Goal: Task Accomplishment & Management: Manage account settings

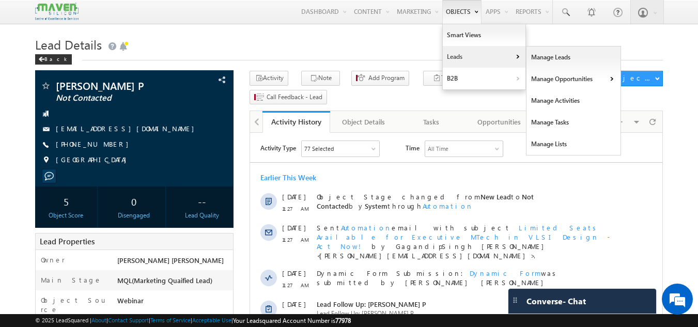
click at [451, 49] on link "Leads" at bounding box center [484, 57] width 83 height 22
click at [540, 64] on link "Manage Leads" at bounding box center [573, 57] width 95 height 22
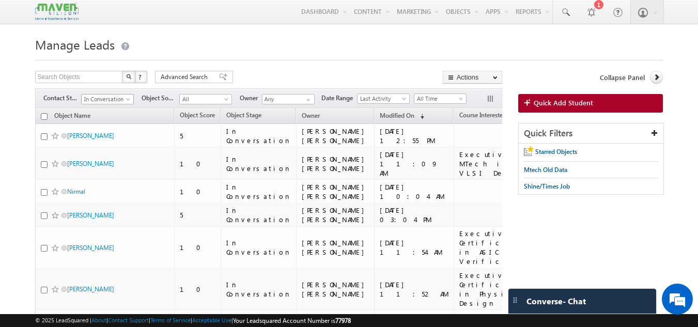
click at [109, 103] on span "In Conversation" at bounding box center [106, 99] width 49 height 9
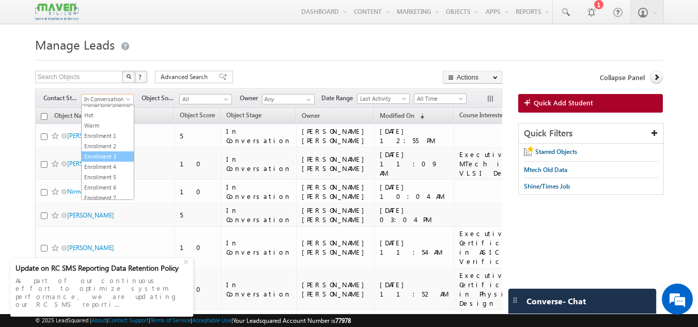
scroll to position [224, 0]
click at [108, 172] on link "Invalid Number" at bounding box center [108, 173] width 52 height 9
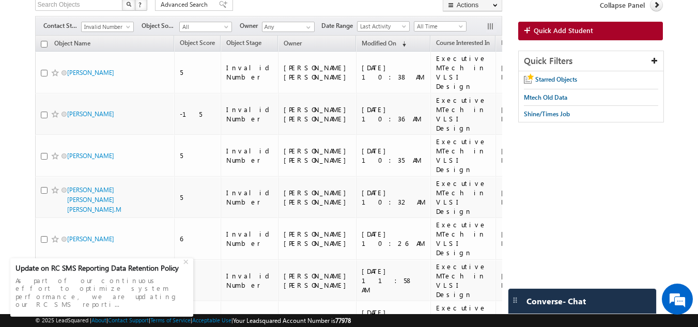
scroll to position [0, 0]
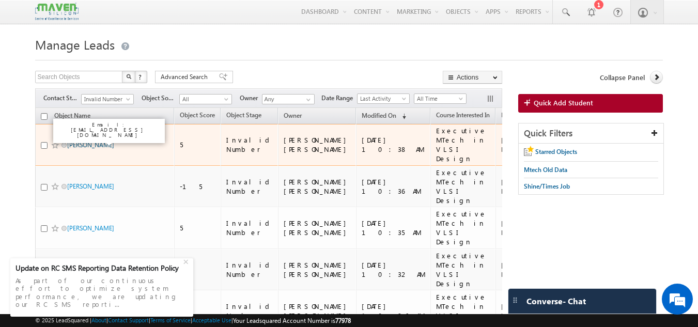
click at [114, 141] on link "Krishna Ganesh Rathod" at bounding box center [90, 145] width 47 height 8
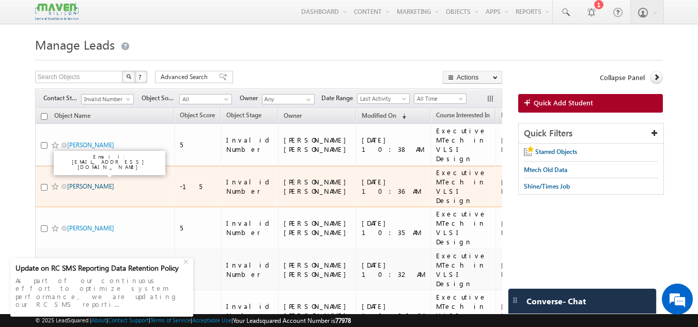
click at [103, 182] on link "Patil Shweta Bharat" at bounding box center [90, 186] width 47 height 8
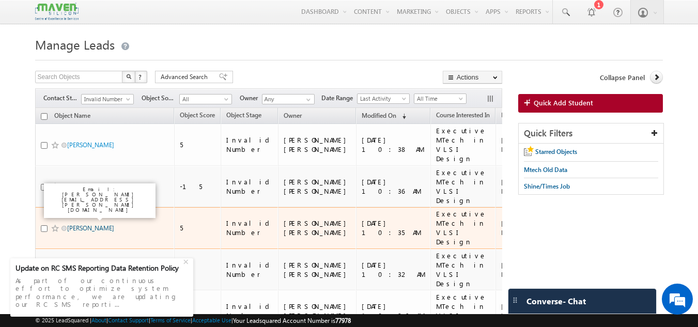
click at [91, 224] on link "Ashiya B Siraj" at bounding box center [90, 228] width 47 height 8
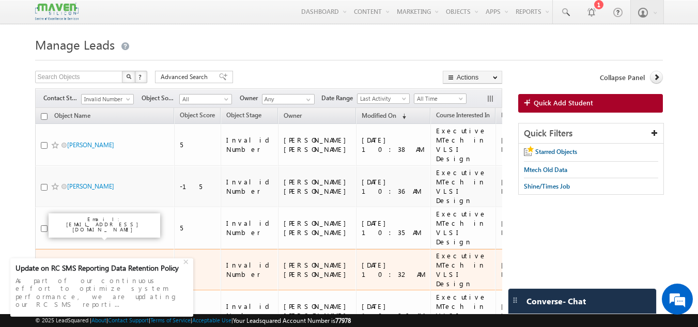
click at [87, 258] on link "[PERSON_NAME] [PERSON_NAME] [PERSON_NAME].M" at bounding box center [94, 271] width 54 height 27
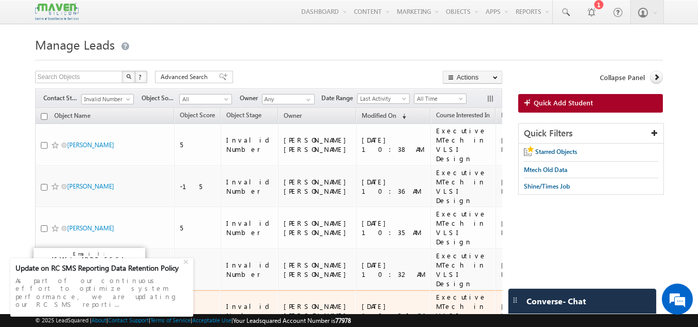
click at [79, 307] on link "Anshul" at bounding box center [90, 311] width 47 height 8
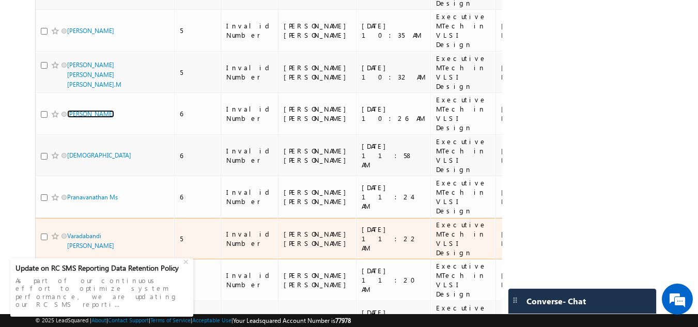
scroll to position [198, 0]
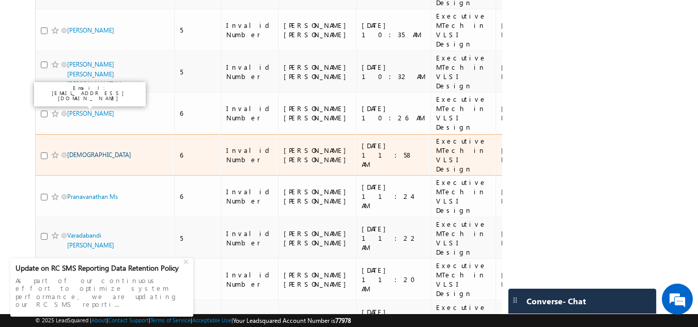
click at [78, 151] on link "Vishnu" at bounding box center [99, 155] width 64 height 8
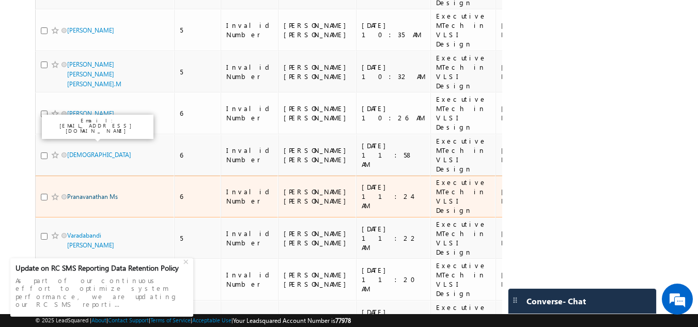
click at [104, 193] on link "Pranavanathan Ms" at bounding box center [92, 197] width 51 height 8
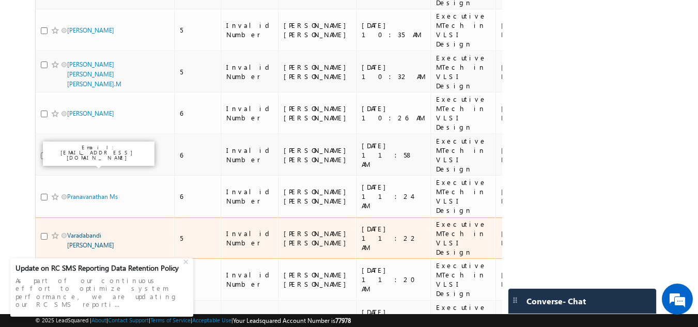
click at [90, 231] on link "Varadabandi [PERSON_NAME]" at bounding box center [90, 240] width 47 height 18
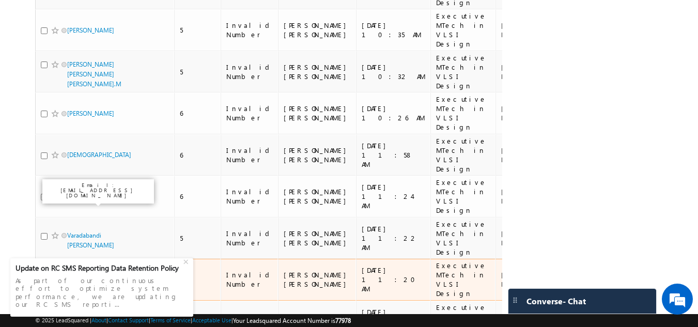
click at [81, 276] on link "Ravitheja" at bounding box center [90, 280] width 47 height 8
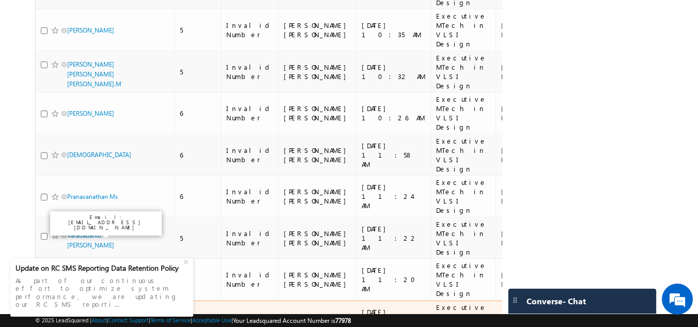
click at [92, 314] on link "M.Venkata Sai Ravi Teja" at bounding box center [90, 323] width 47 height 18
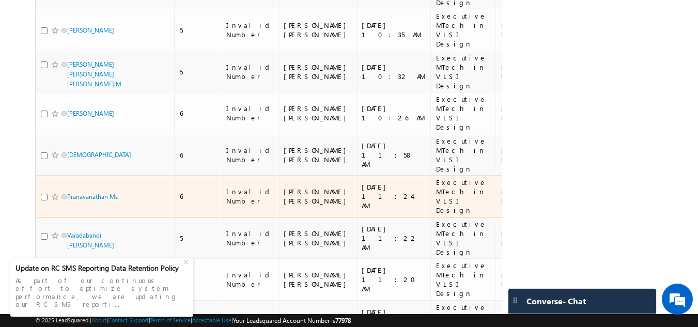
scroll to position [0, 0]
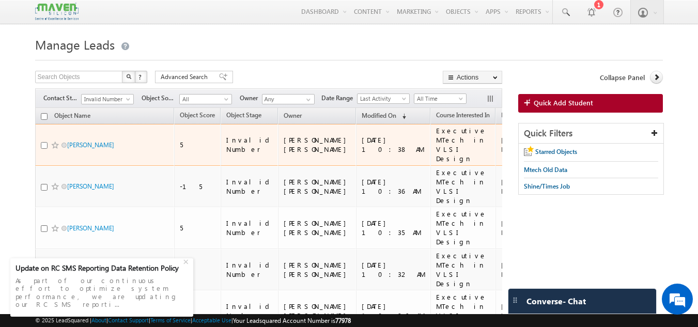
click at [41, 143] on input "checkbox" at bounding box center [44, 145] width 7 height 7
checkbox input "true"
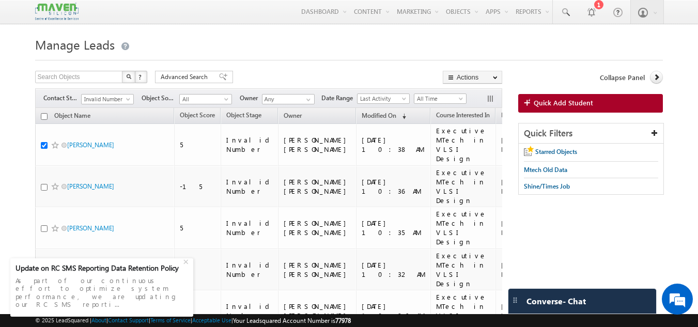
click at [44, 115] on input "checkbox" at bounding box center [44, 116] width 7 height 7
checkbox input "true"
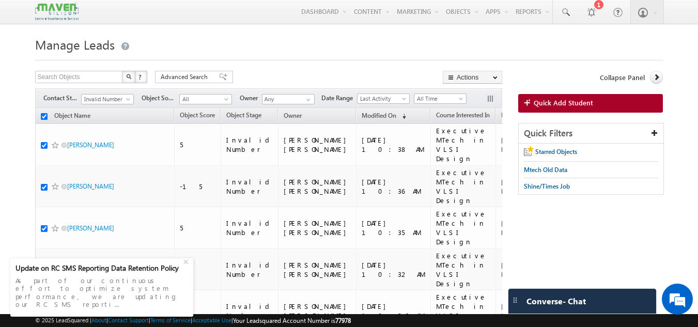
checkbox input "true"
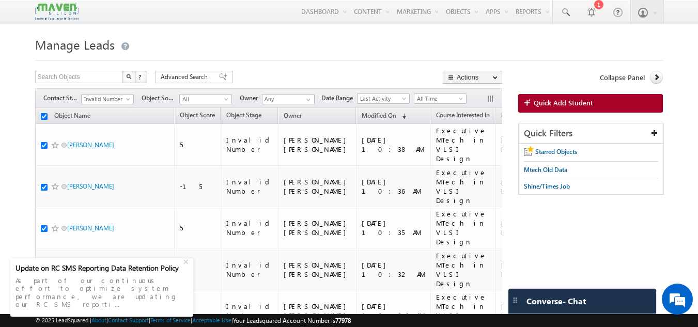
checkbox input "true"
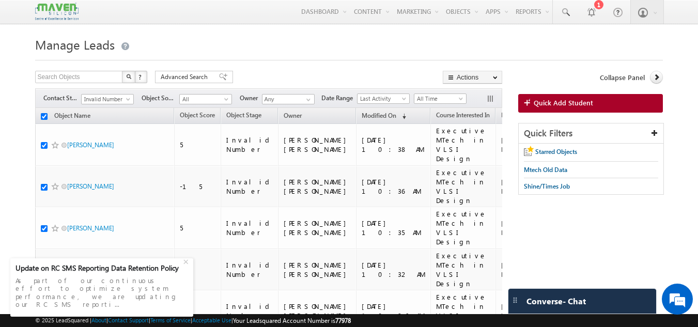
checkbox input "true"
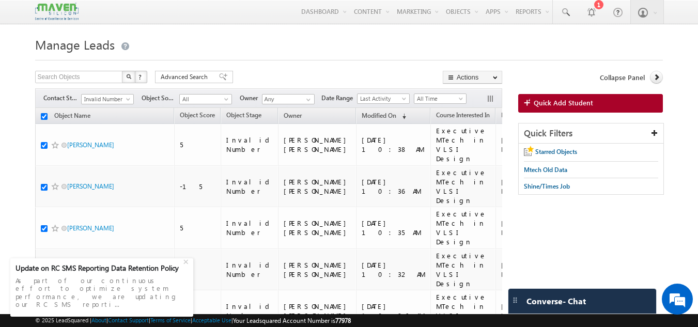
checkbox input "true"
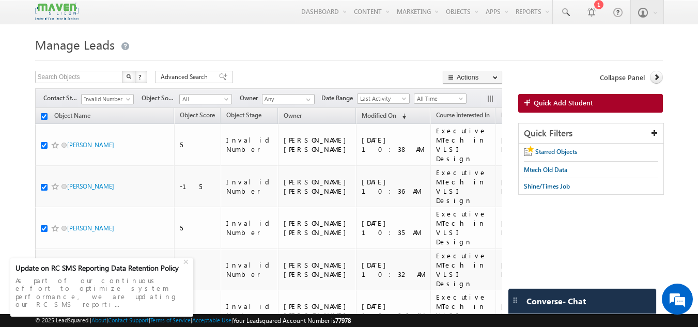
checkbox input "true"
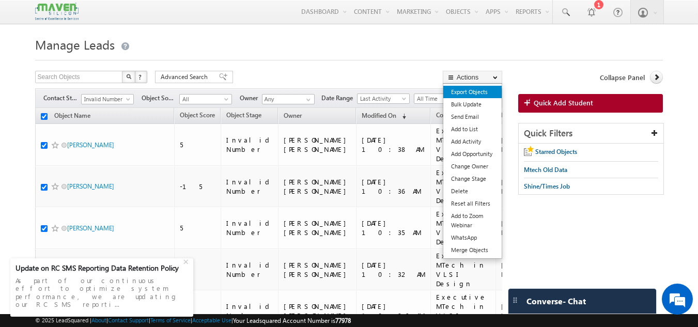
click at [468, 92] on link "Export Objects" at bounding box center [472, 92] width 58 height 12
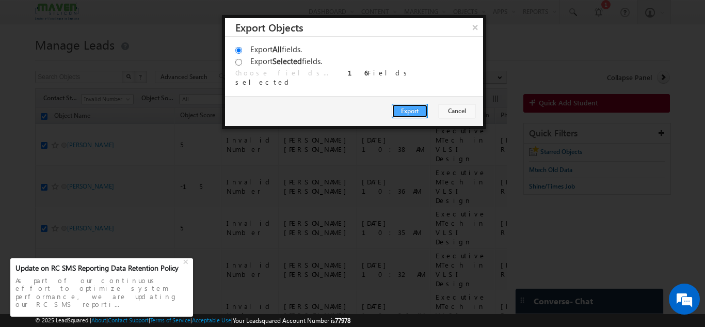
click at [409, 113] on button "Export" at bounding box center [410, 111] width 36 height 14
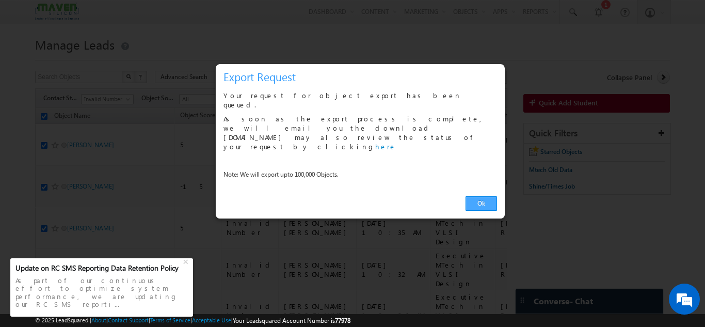
click at [493, 196] on link "Ok" at bounding box center [482, 203] width 32 height 14
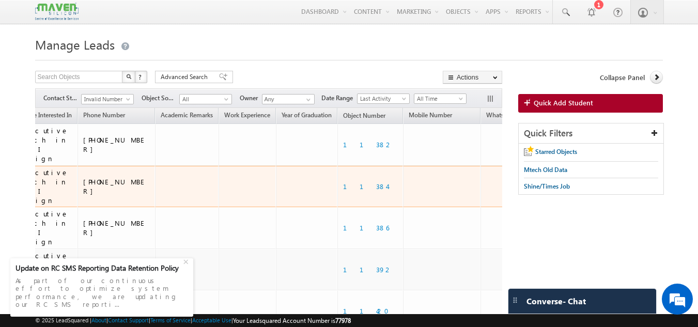
scroll to position [0, 441]
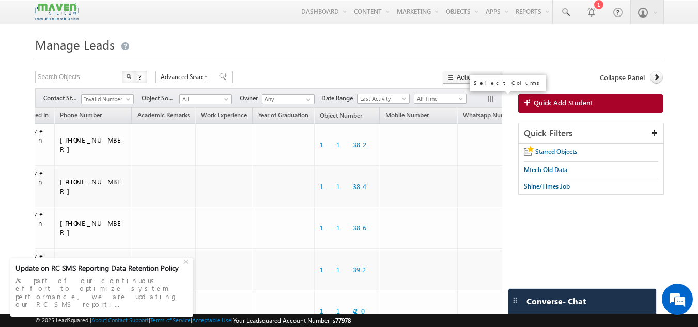
click at [491, 97] on button "button" at bounding box center [491, 100] width 10 height 10
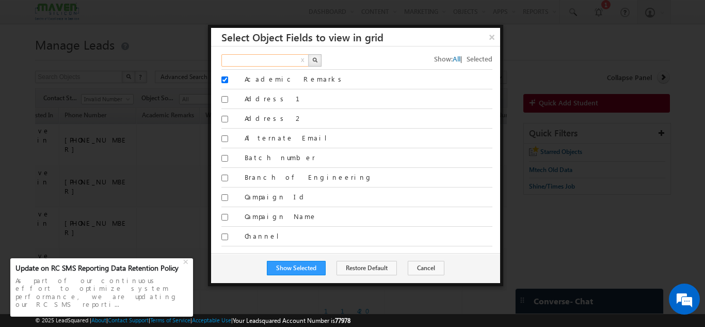
click at [258, 63] on input "text" at bounding box center [266, 60] width 88 height 12
type input "email"
click at [312, 55] on button "button" at bounding box center [314, 60] width 13 height 12
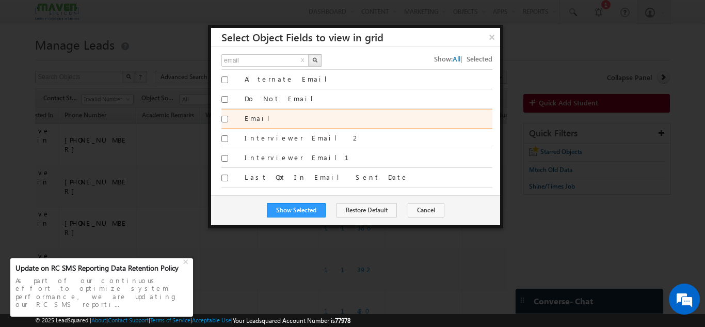
click at [227, 121] on input "Email" at bounding box center [225, 119] width 7 height 7
checkbox input "true"
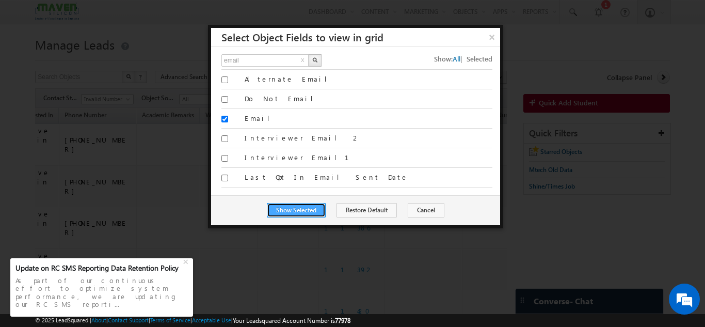
click at [298, 211] on button "Show Selected" at bounding box center [296, 210] width 59 height 14
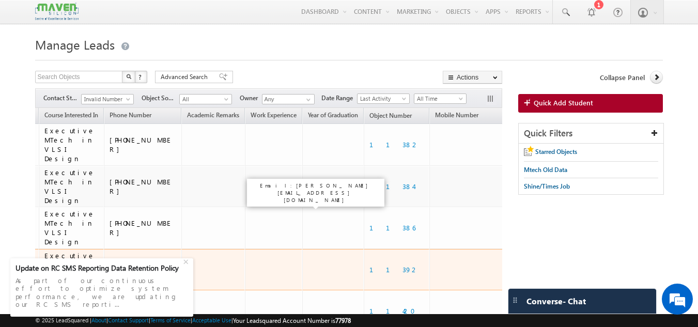
scroll to position [0, 570]
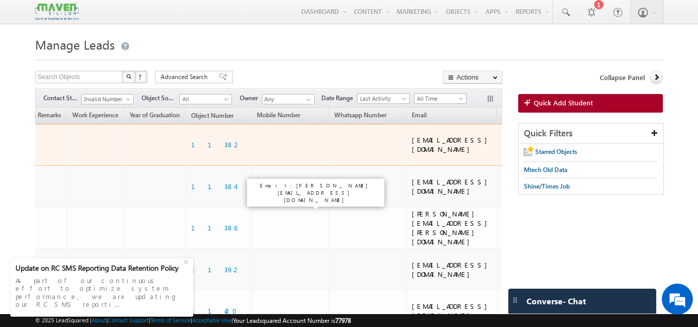
click at [412, 145] on div "krishnagrathod11@gmail.com" at bounding box center [452, 144] width 81 height 19
drag, startPoint x: 341, startPoint y: 136, endPoint x: 431, endPoint y: 140, distance: 89.9
click at [431, 140] on td "krishnagrathod11@gmail.com" at bounding box center [451, 145] width 91 height 42
copy div "krishnagrathod11@gmail.com"
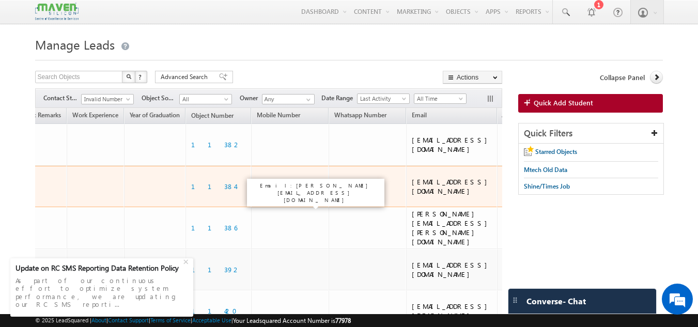
click at [412, 177] on div "shwata6465@gmail.com" at bounding box center [452, 186] width 81 height 19
drag, startPoint x: 343, startPoint y: 173, endPoint x: 419, endPoint y: 172, distance: 75.9
click at [419, 177] on div "shwata6465@gmail.com" at bounding box center [452, 186] width 81 height 19
copy div "shwata6465@gmail.com"
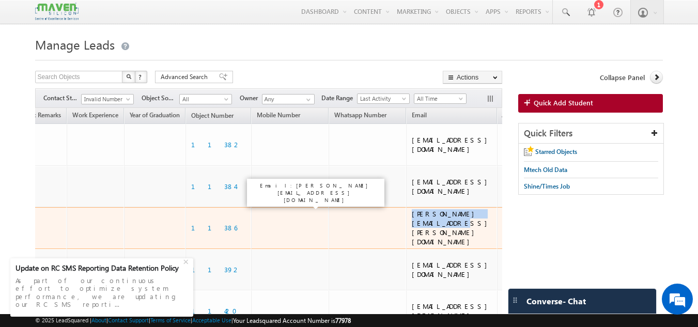
drag, startPoint x: 343, startPoint y: 204, endPoint x: 417, endPoint y: 207, distance: 73.9
click at [417, 209] on div "aashiya.b.siraj@gmail.com" at bounding box center [452, 227] width 81 height 37
copy div "aashiya.b.siraj@gmail.com"
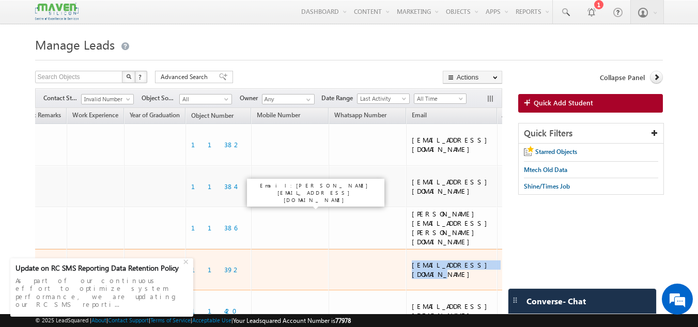
drag, startPoint x: 340, startPoint y: 236, endPoint x: 429, endPoint y: 241, distance: 88.4
click at [429, 249] on td "sheelajacob08@gmail.com" at bounding box center [451, 270] width 91 height 42
copy div "sheelajacob08@gmail.com"
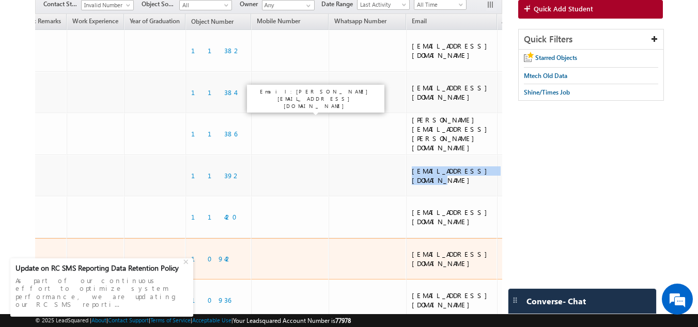
scroll to position [125, 0]
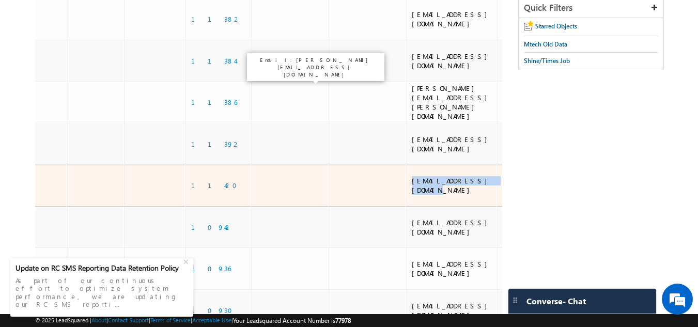
drag, startPoint x: 341, startPoint y: 144, endPoint x: 428, endPoint y: 145, distance: 87.3
click at [428, 165] on td "ap9053443696@gmail.com" at bounding box center [451, 186] width 91 height 42
copy div "ap9053443696@gmail.com"
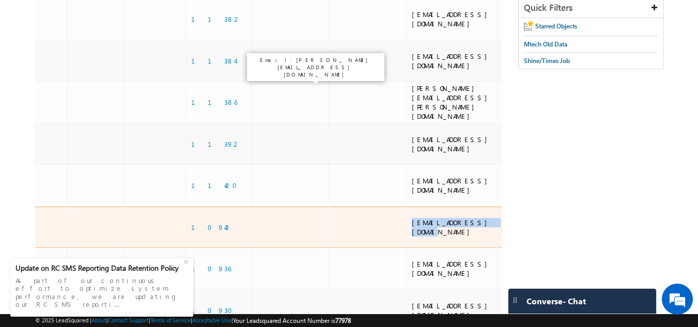
drag, startPoint x: 344, startPoint y: 175, endPoint x: 437, endPoint y: 178, distance: 93.0
click at [437, 218] on div "nandukurmam@gmail.com" at bounding box center [452, 227] width 81 height 19
copy div "nandukurmam@gmail.com"
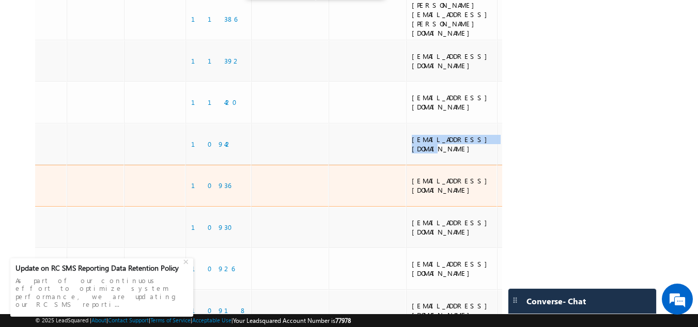
scroll to position [209, 0]
drag, startPoint x: 342, startPoint y: 124, endPoint x: 450, endPoint y: 130, distance: 108.1
click at [450, 164] on td "pranavanathanpranav@gmail.com" at bounding box center [451, 185] width 91 height 42
copy div "pranavanathanpranav@gmail.com"
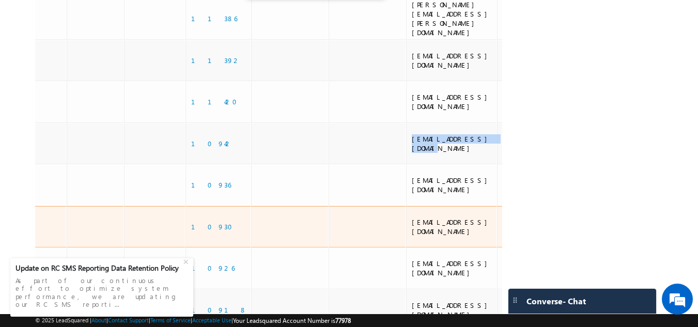
drag, startPoint x: 342, startPoint y: 158, endPoint x: 461, endPoint y: 160, distance: 118.8
click at [461, 206] on td "nagendrareddyvaradabandi@gmail.com" at bounding box center [451, 227] width 91 height 42
copy div "nagendrareddyvaradabandi@gmail.com"
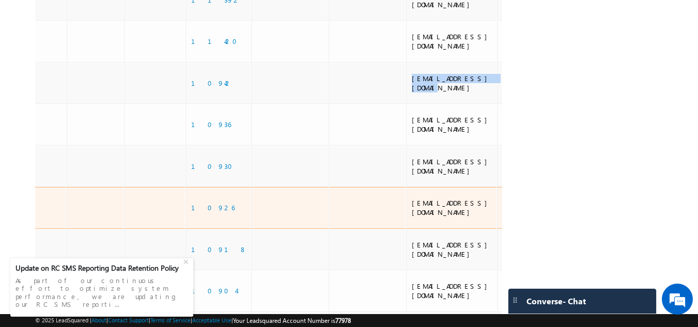
scroll to position [270, 0]
drag, startPoint x: 341, startPoint y: 129, endPoint x: 411, endPoint y: 131, distance: 69.8
click at [411, 186] on td "theja1401@gmail.com" at bounding box center [451, 207] width 91 height 42
copy div "theja1401@gmail.com"
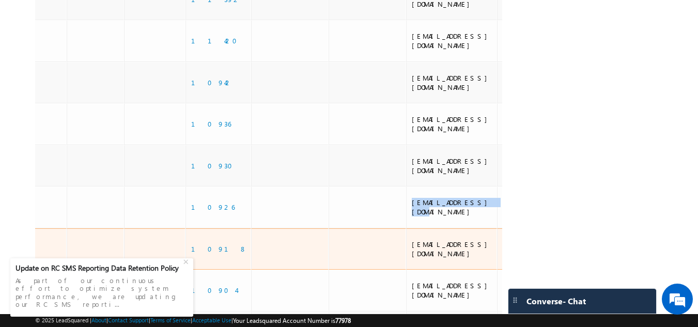
drag, startPoint x: 343, startPoint y: 161, endPoint x: 443, endPoint y: 163, distance: 100.2
click at [443, 240] on div "motamarriraviteja87@gmail.com" at bounding box center [452, 249] width 81 height 19
copy div "motamarriraviteja87@gmail.com"
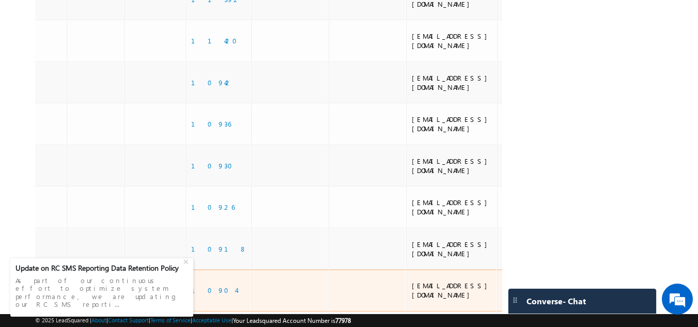
click at [412, 281] on div "tsrinivasa59@gmail.com" at bounding box center [452, 290] width 81 height 19
drag, startPoint x: 341, startPoint y: 191, endPoint x: 432, endPoint y: 189, distance: 90.4
click at [432, 270] on td "tsrinivasa59@gmail.com" at bounding box center [451, 291] width 91 height 42
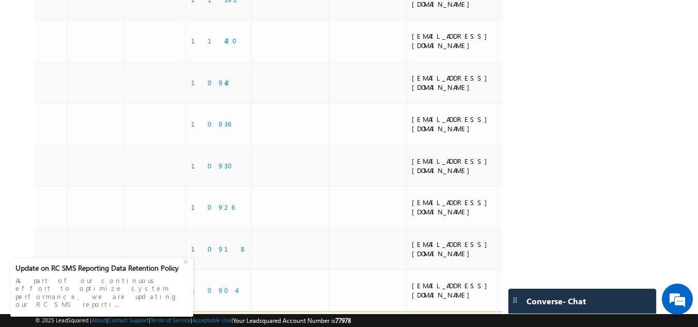
drag, startPoint x: 340, startPoint y: 224, endPoint x: 426, endPoint y: 229, distance: 85.8
click at [426, 311] on td "ravijaysurya02@gmail.com" at bounding box center [451, 332] width 91 height 42
drag, startPoint x: 343, startPoint y: 257, endPoint x: 470, endPoint y: 257, distance: 127.6
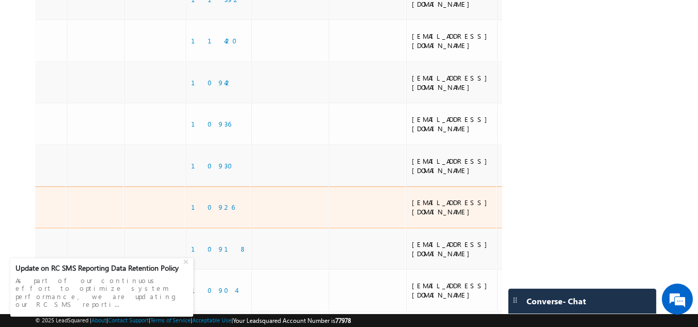
scroll to position [0, 0]
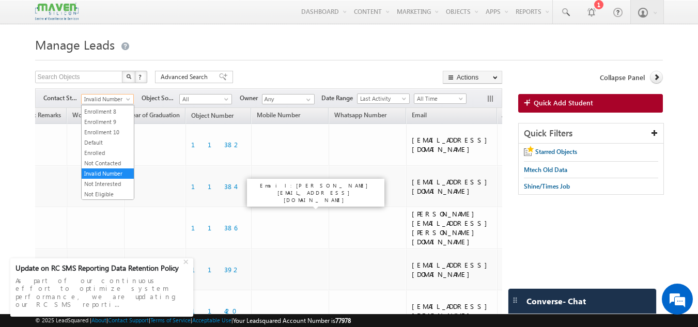
click at [97, 102] on span "Invalid Number" at bounding box center [106, 99] width 49 height 9
click at [102, 121] on link "New Lead" at bounding box center [108, 120] width 52 height 9
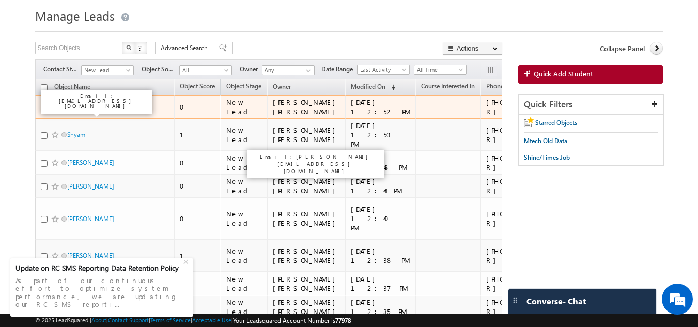
scroll to position [33, 0]
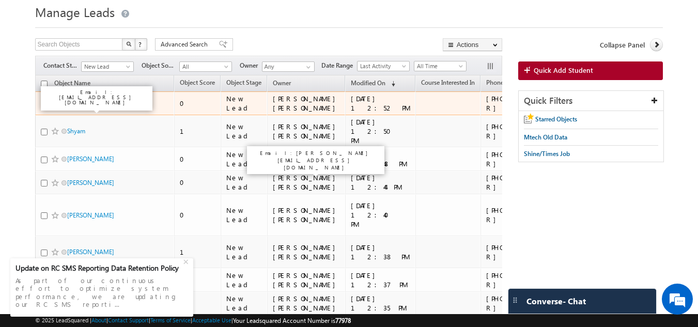
click at [84, 104] on link "pujari karthik" at bounding box center [90, 103] width 47 height 8
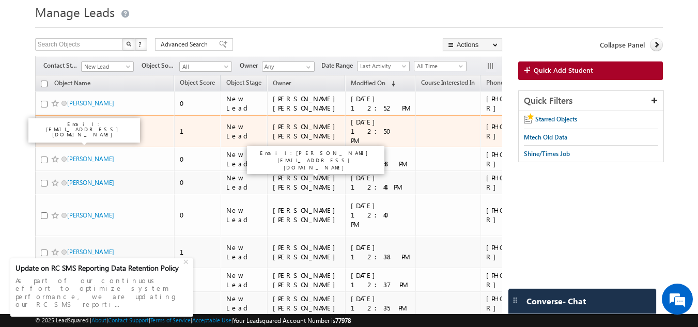
click at [78, 135] on link "Shyam" at bounding box center [76, 131] width 18 height 8
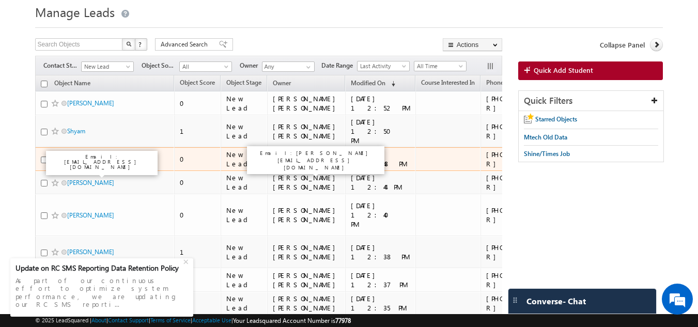
click at [78, 163] on link "Mukund Rathi" at bounding box center [90, 159] width 47 height 8
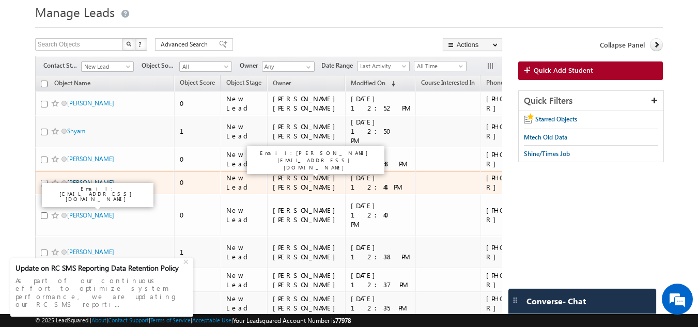
click at [78, 186] on link "Gaurav Goel" at bounding box center [90, 183] width 47 height 8
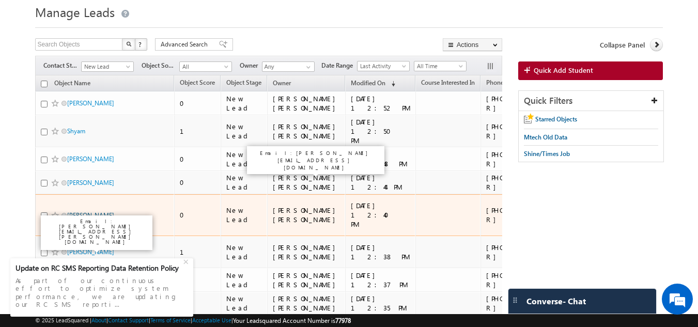
click at [77, 219] on link "pragati kumari" at bounding box center [90, 215] width 47 height 8
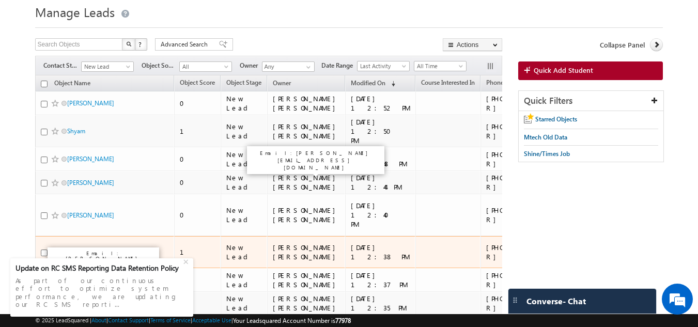
click at [77, 256] on link "[PERSON_NAME]" at bounding box center [90, 252] width 47 height 8
click at [77, 256] on link "Navin Agarwal" at bounding box center [90, 252] width 47 height 8
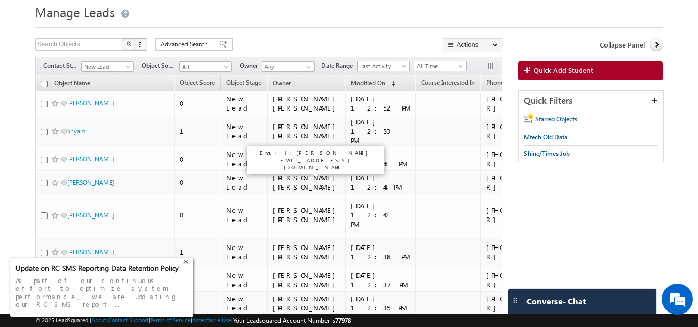
click at [185, 267] on div "+" at bounding box center [187, 261] width 12 height 12
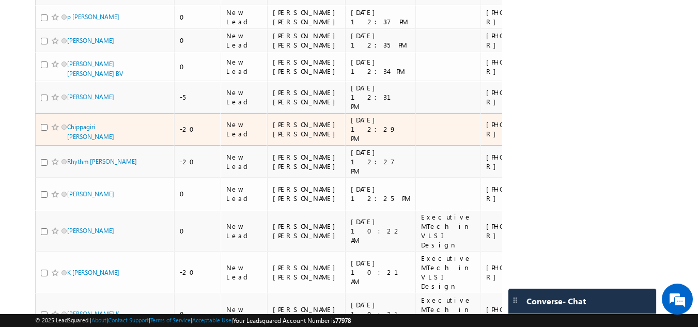
scroll to position [297, 0]
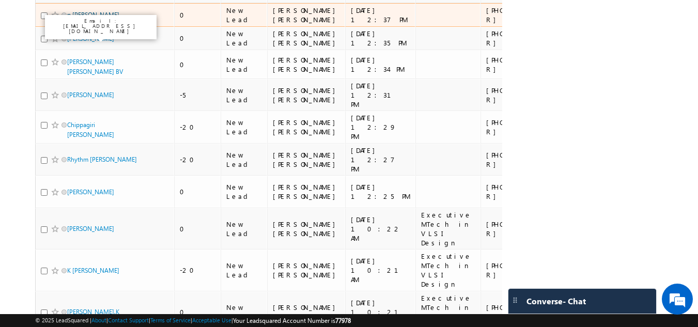
click at [74, 19] on link "p vijay kumar" at bounding box center [93, 15] width 52 height 8
click at [60, 27] on td "p vijay kumar" at bounding box center [104, 15] width 139 height 24
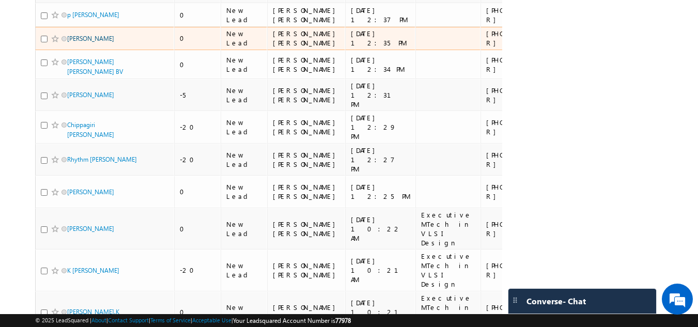
click at [67, 42] on link "Divya K" at bounding box center [90, 39] width 47 height 8
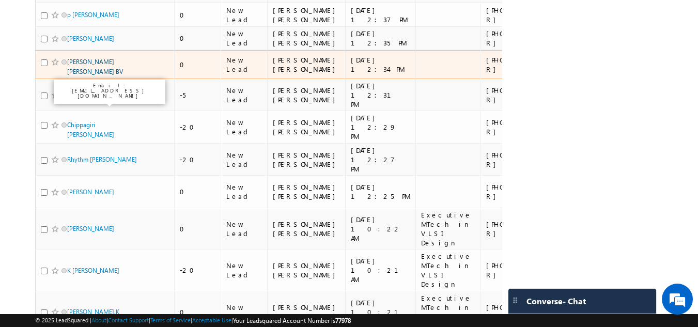
click at [73, 75] on link "nithya Niharika BV" at bounding box center [95, 67] width 56 height 18
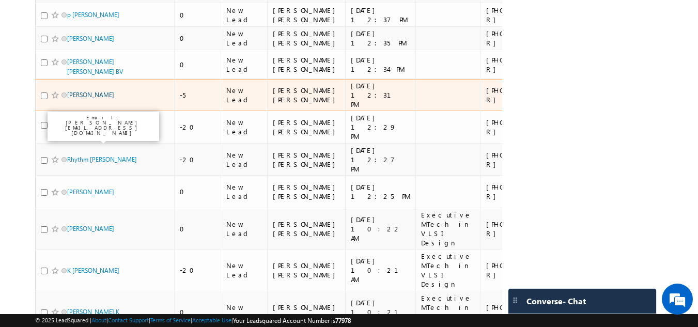
click at [75, 99] on link "Sushmitha alur" at bounding box center [90, 95] width 47 height 8
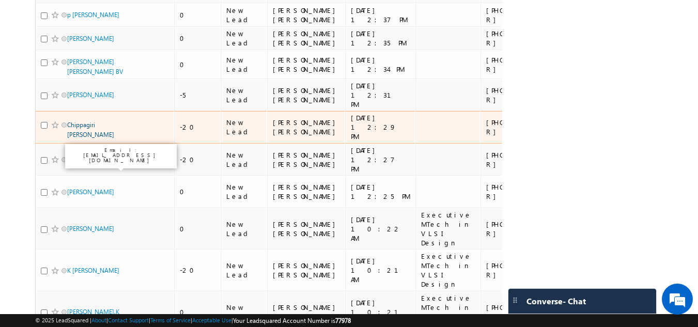
click at [82, 138] on link "Chippagiri Vamsi Krishna" at bounding box center [90, 130] width 47 height 18
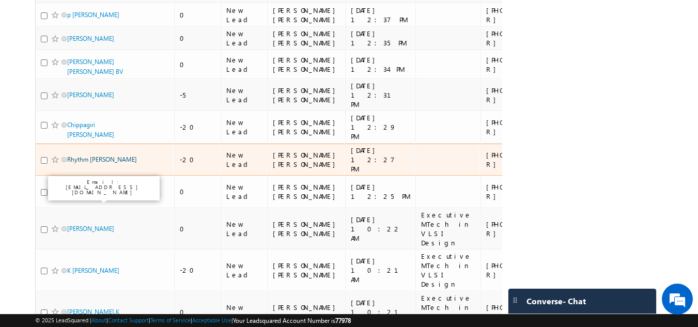
click at [83, 163] on link "Rhythm J. Patel" at bounding box center [102, 159] width 70 height 8
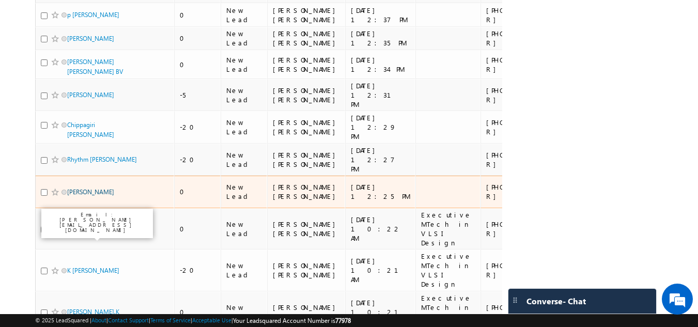
click at [80, 196] on link "Bhupesh" at bounding box center [90, 192] width 47 height 8
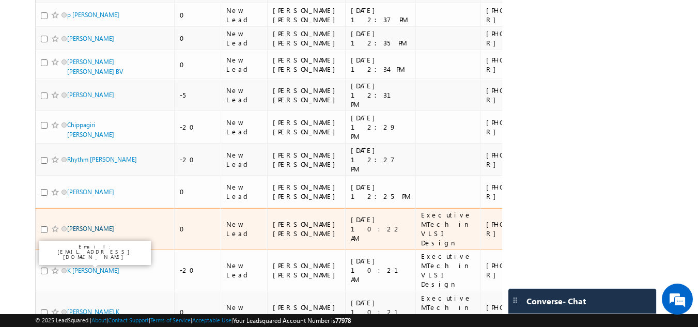
click at [78, 232] on link "Nisha Hk" at bounding box center [90, 229] width 47 height 8
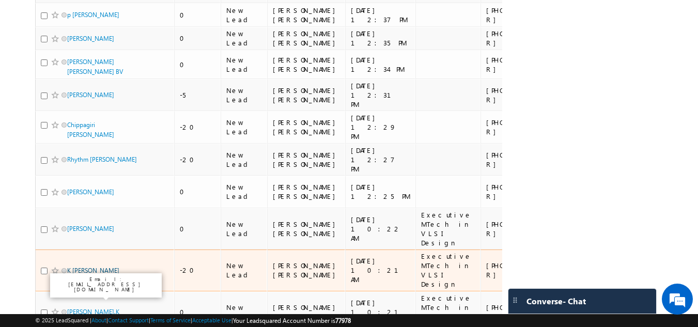
click at [81, 274] on link "K Mahammed Rafi" at bounding box center [93, 270] width 52 height 8
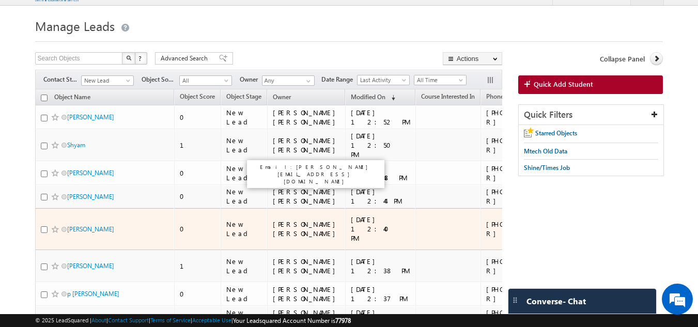
scroll to position [21, 0]
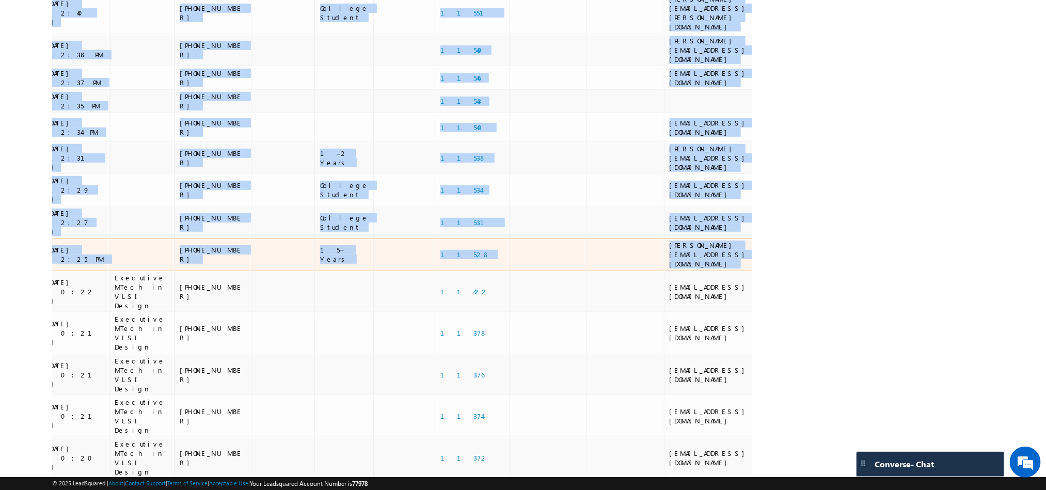
scroll to position [0, 335]
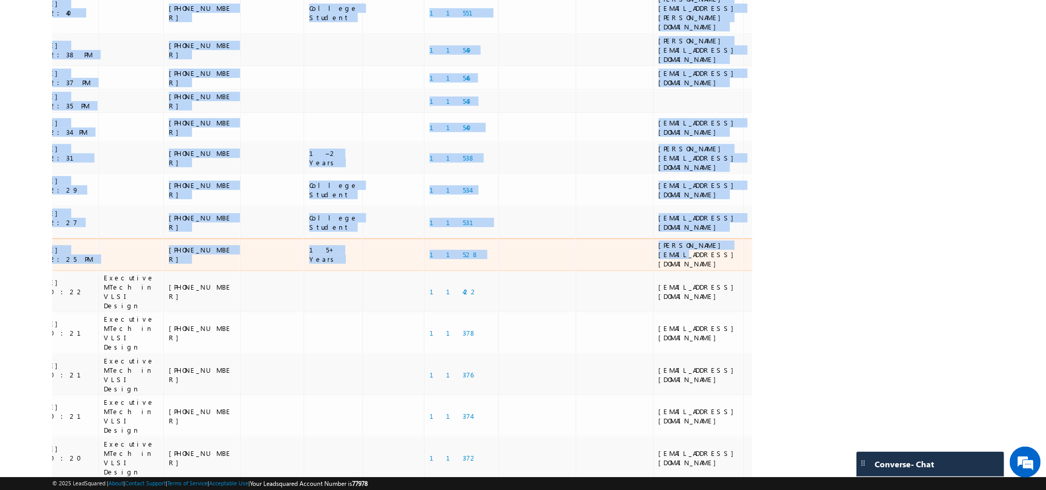
drag, startPoint x: 81, startPoint y: 55, endPoint x: 679, endPoint y: 303, distance: 646.9
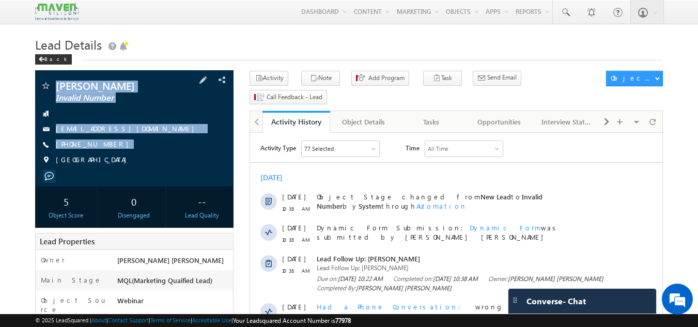
drag, startPoint x: 50, startPoint y: 80, endPoint x: 107, endPoint y: 151, distance: 91.5
click at [107, 151] on div "[PERSON_NAME] Invalid Number [EMAIL_ADDRESS][DOMAIN_NAME] [GEOGRAPHIC_DATA]" at bounding box center [134, 128] width 199 height 116
copy div "[PERSON_NAME] Invalid Number [EMAIL_ADDRESS][DOMAIN_NAME] [PHONE_NUMBER]"
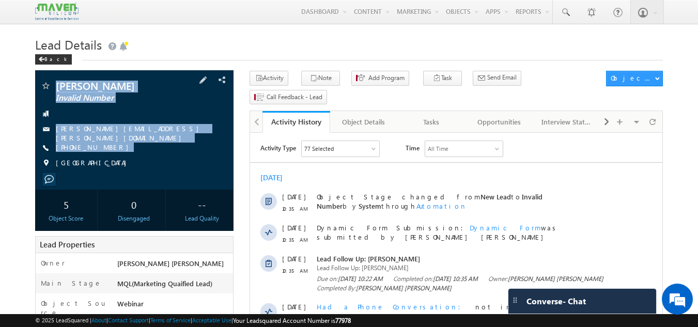
drag, startPoint x: 50, startPoint y: 81, endPoint x: 114, endPoint y: 151, distance: 95.0
click at [114, 151] on div "Ashiya B Siraj Invalid Number aashiya.b.siraj@gmail.com +91-7356392886 India" at bounding box center [134, 127] width 188 height 93
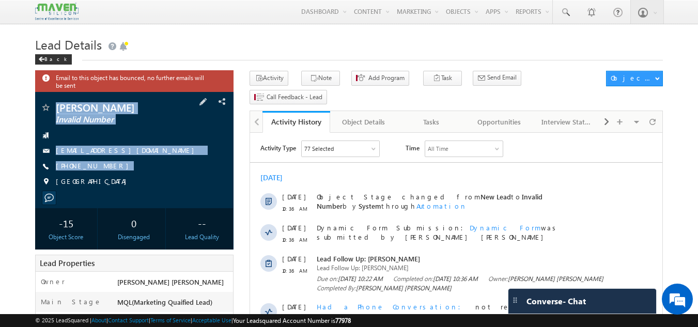
drag, startPoint x: 53, startPoint y: 105, endPoint x: 104, endPoint y: 175, distance: 86.5
click at [104, 175] on div "Patil Shweta Bharat Invalid Number shwata6465@gmail.com +91-9272670062 India" at bounding box center [134, 147] width 188 height 90
copy div "Patil Shweta Bharat Invalid Number shwata6465@gmail.com +91-9272670062"
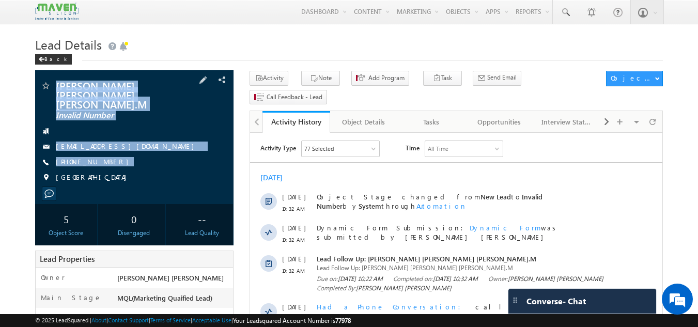
drag, startPoint x: 53, startPoint y: 79, endPoint x: 111, endPoint y: 159, distance: 98.8
click at [111, 159] on div "[PERSON_NAME] [PERSON_NAME] [PERSON_NAME].M Invalid Number [EMAIL_ADDRESS][DOMA…" at bounding box center [134, 137] width 199 height 134
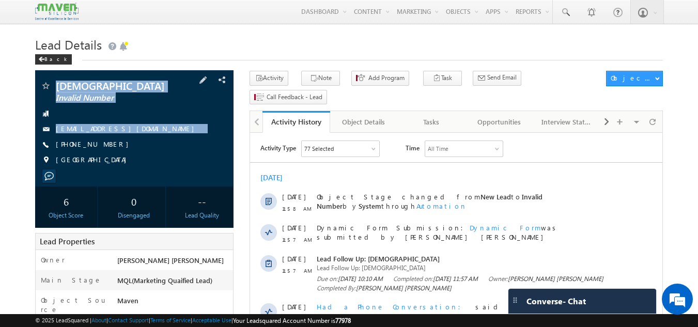
drag, startPoint x: 55, startPoint y: 84, endPoint x: 106, endPoint y: 148, distance: 82.3
click at [106, 148] on div "Vishnu Invalid Number nandukurmam@gmail.com +91-7330830183 India" at bounding box center [134, 126] width 188 height 90
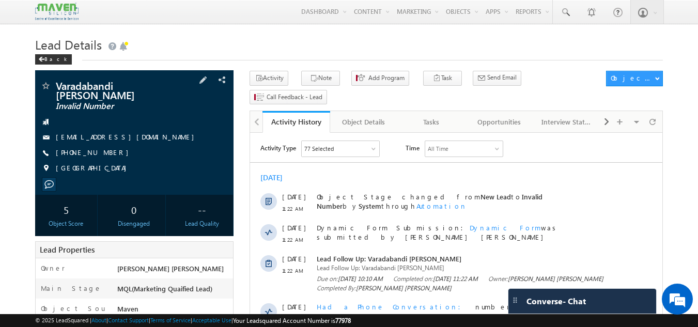
drag, startPoint x: 56, startPoint y: 83, endPoint x: 106, endPoint y: 146, distance: 80.2
click at [106, 146] on div "Varadabandi [PERSON_NAME] Invalid Number [EMAIL_ADDRESS][DOMAIN_NAME] [PHONE_NU…" at bounding box center [134, 130] width 188 height 98
click at [172, 163] on div "[GEOGRAPHIC_DATA]" at bounding box center [134, 168] width 188 height 10
drag, startPoint x: 186, startPoint y: 122, endPoint x: 186, endPoint y: 135, distance: 12.9
click at [186, 135] on div "Varadabandi [PERSON_NAME] Invalid Number [EMAIL_ADDRESS][DOMAIN_NAME] [PHONE_NU…" at bounding box center [134, 130] width 188 height 98
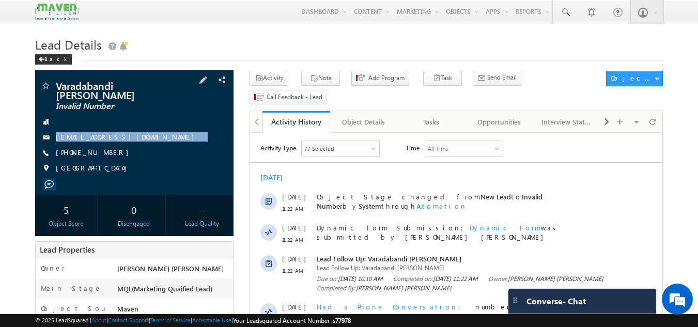
copy div "[EMAIL_ADDRESS][DOMAIN_NAME]"
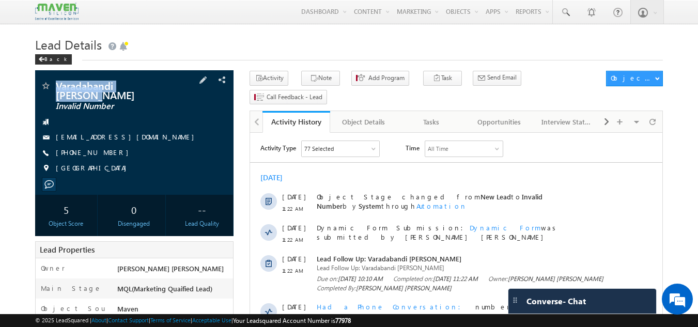
drag, startPoint x: 55, startPoint y: 85, endPoint x: 168, endPoint y: 90, distance: 113.2
click at [168, 90] on div "Varadabandi [PERSON_NAME] Invalid Number" at bounding box center [134, 86] width 188 height 10
copy div "Varadabandi [PERSON_NAME]"
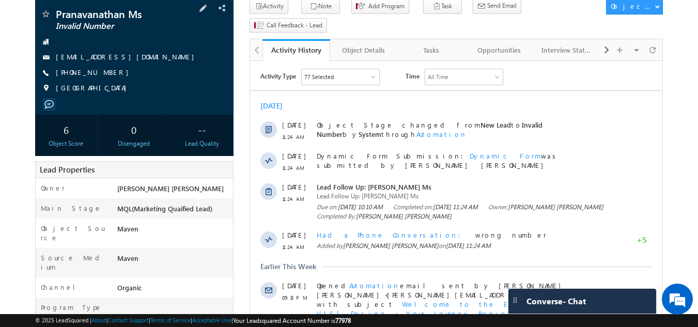
scroll to position [73, 0]
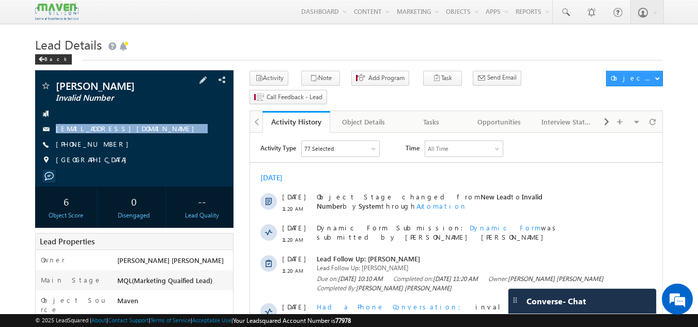
drag, startPoint x: 138, startPoint y: 121, endPoint x: 136, endPoint y: 139, distance: 18.2
click at [136, 139] on div "Ravitheja Invalid Number theja1401@gmail.com +91-9573358618 India" at bounding box center [134, 126] width 188 height 90
copy div "theja1401@gmail.com"
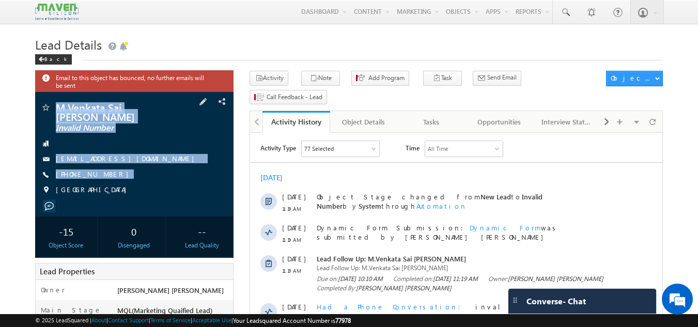
drag, startPoint x: 54, startPoint y: 100, endPoint x: 112, endPoint y: 174, distance: 93.7
click at [112, 174] on div "M.Venkata Sai [PERSON_NAME] Invalid Number [EMAIL_ADDRESS][DOMAIN_NAME] [GEOGRA…" at bounding box center [134, 154] width 199 height 124
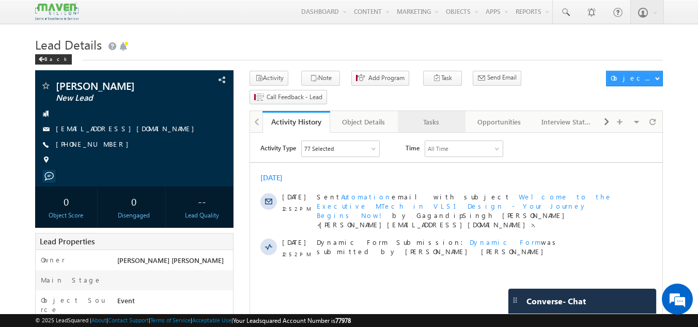
click at [421, 116] on div "Tasks" at bounding box center [431, 122] width 50 height 12
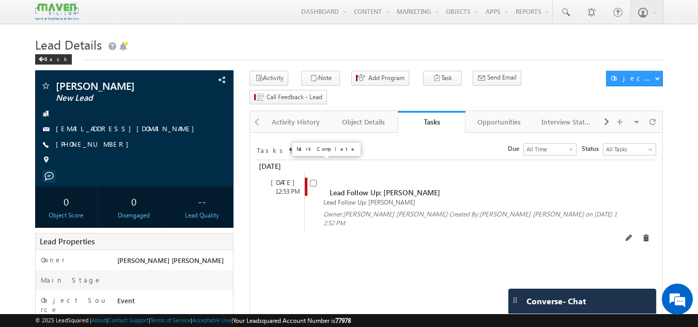
click at [314, 180] on input "checkbox" at bounding box center [313, 183] width 7 height 7
checkbox input "false"
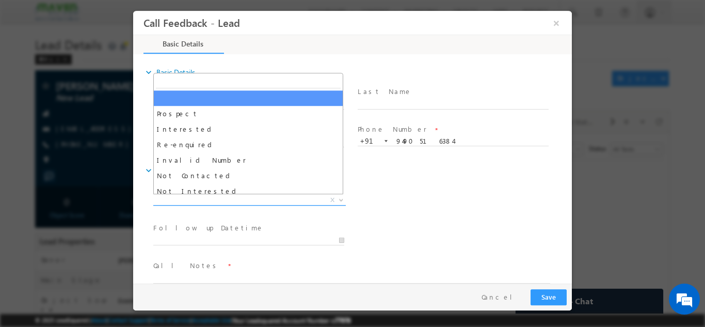
click at [176, 197] on span "X" at bounding box center [249, 200] width 193 height 10
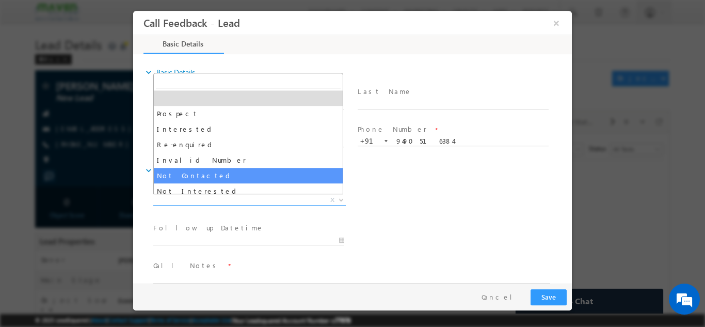
select select "Not Contacted"
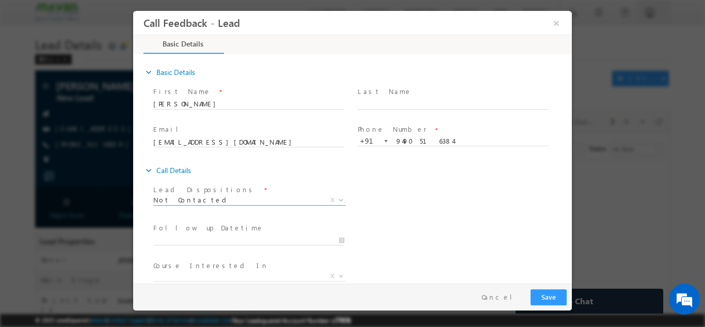
scroll to position [55, 0]
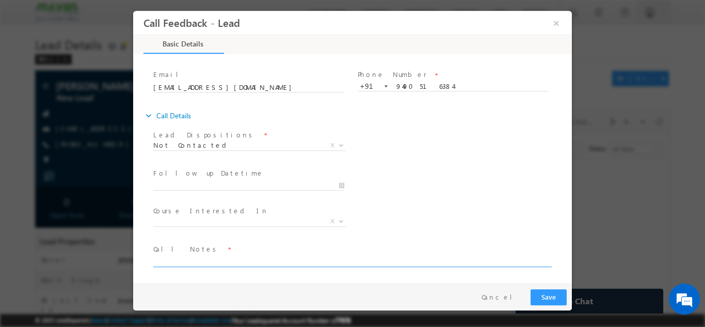
click at [211, 258] on textarea at bounding box center [351, 261] width 397 height 12
type textarea "dnp"
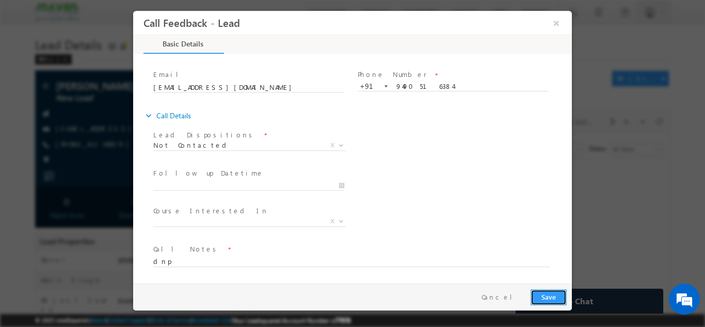
click at [558, 296] on button "Save" at bounding box center [549, 297] width 36 height 16
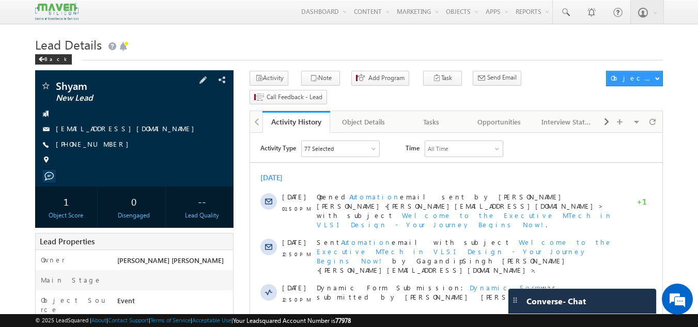
click at [91, 140] on span "[PHONE_NUMBER]" at bounding box center [95, 144] width 78 height 10
click at [444, 116] on div "Tasks" at bounding box center [431, 122] width 50 height 12
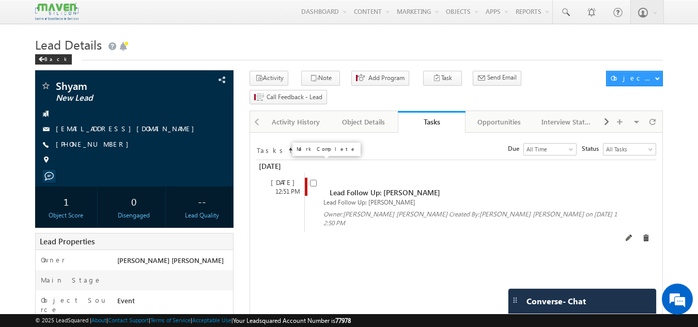
click at [316, 180] on input "checkbox" at bounding box center [313, 183] width 7 height 7
checkbox input "false"
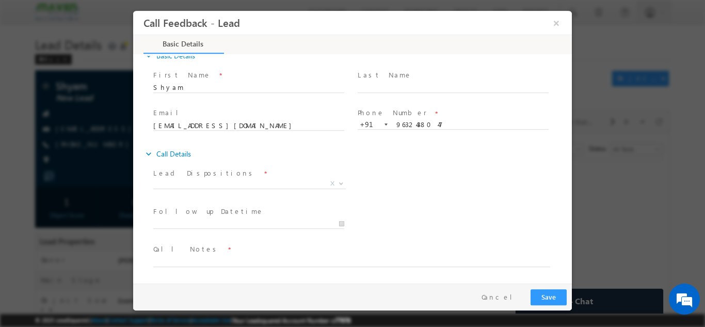
scroll to position [17, 0]
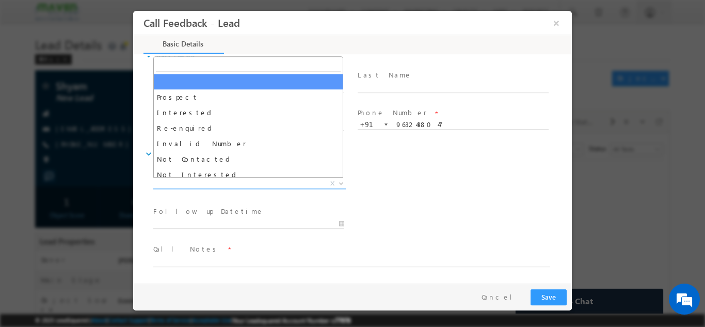
click at [240, 178] on span "X" at bounding box center [249, 183] width 193 height 10
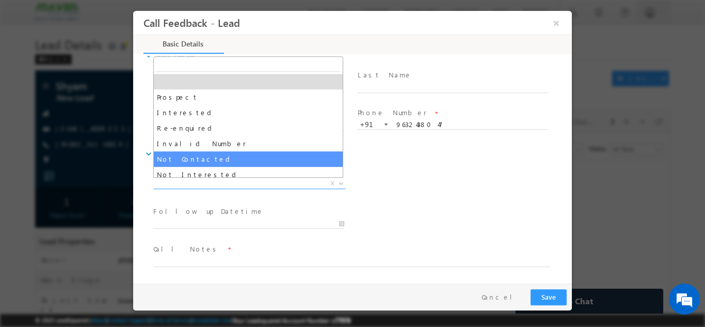
select select "Not Contacted"
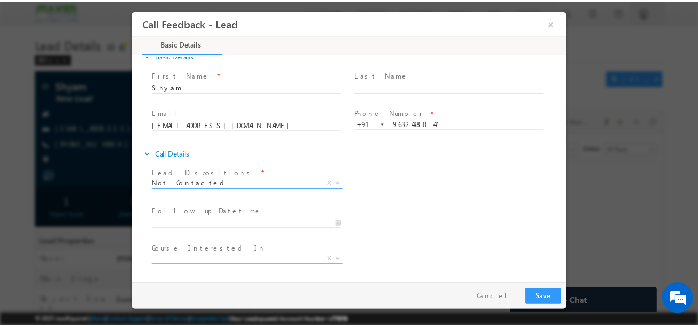
scroll to position [55, 0]
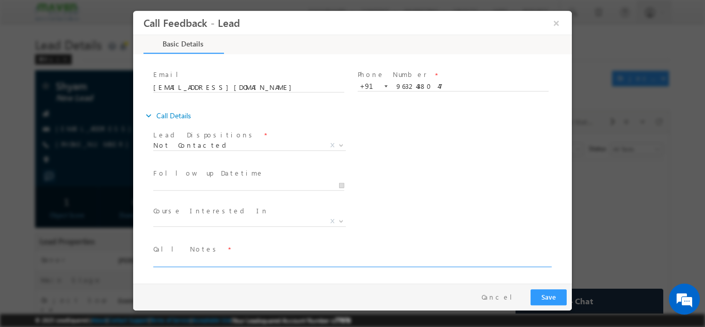
click at [222, 257] on textarea at bounding box center [351, 261] width 397 height 12
type textarea "dnp"
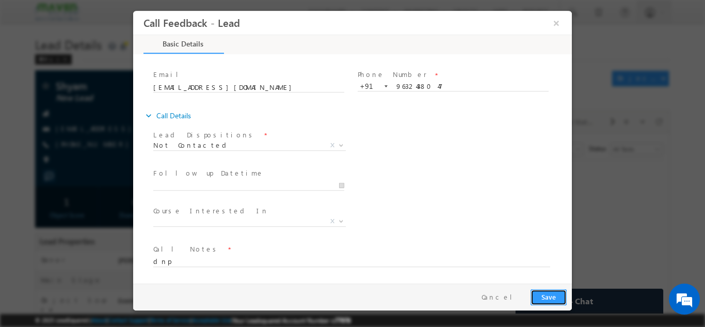
click at [550, 297] on button "Save" at bounding box center [549, 297] width 36 height 16
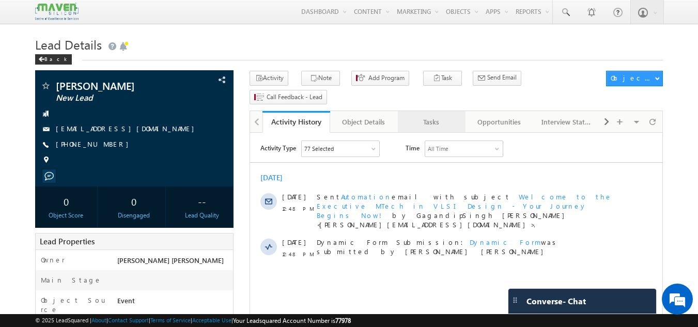
click at [435, 116] on div "Tasks" at bounding box center [431, 122] width 50 height 12
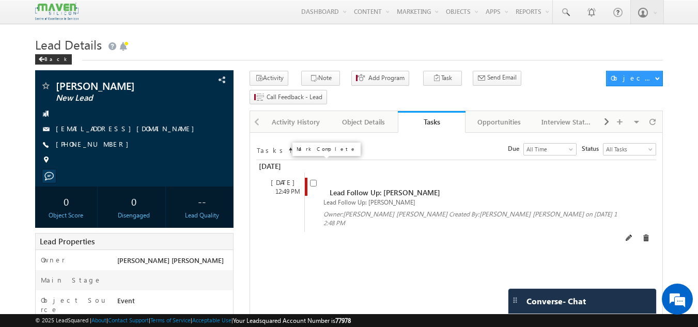
click at [314, 180] on input "checkbox" at bounding box center [313, 183] width 7 height 7
checkbox input "false"
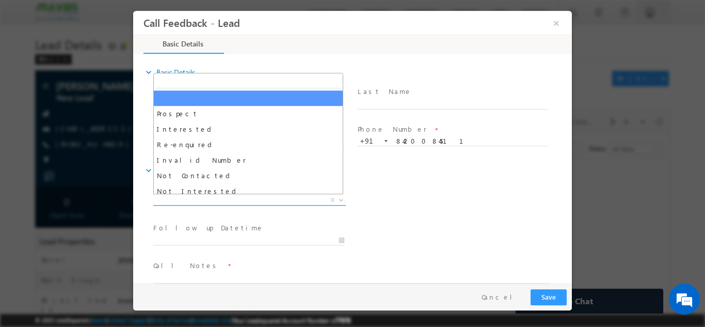
click at [256, 202] on span "X" at bounding box center [249, 200] width 193 height 10
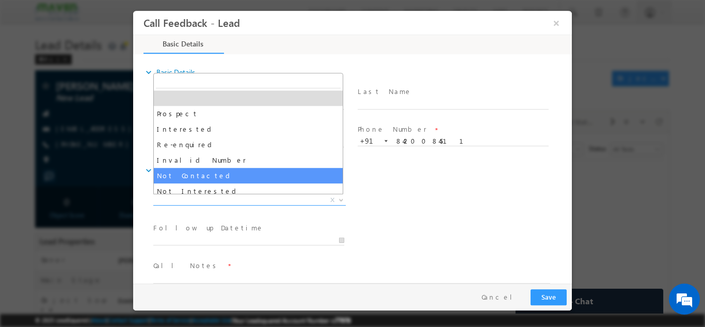
select select "Not Contacted"
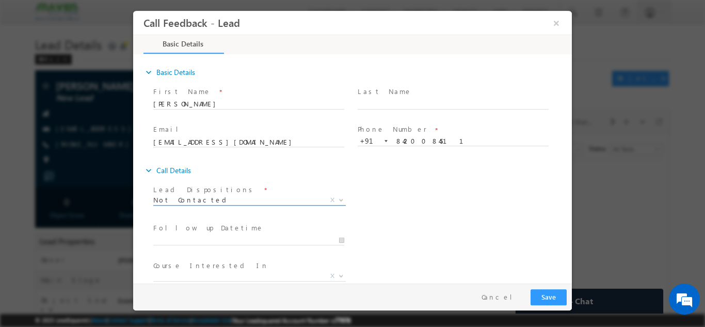
scroll to position [55, 0]
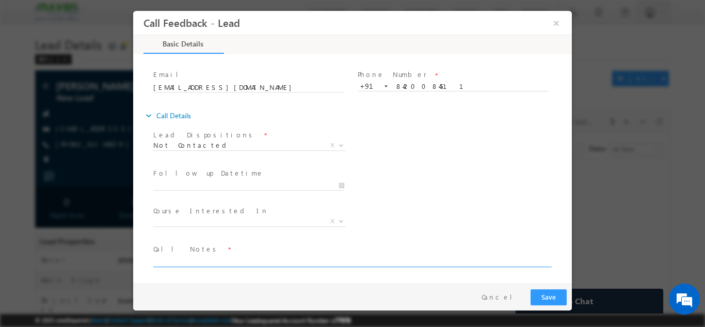
click at [243, 258] on textarea at bounding box center [351, 261] width 397 height 12
type textarea "dnp"
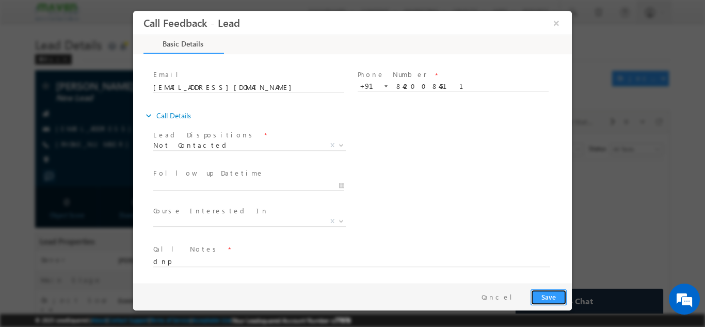
click at [543, 295] on button "Save" at bounding box center [549, 297] width 36 height 16
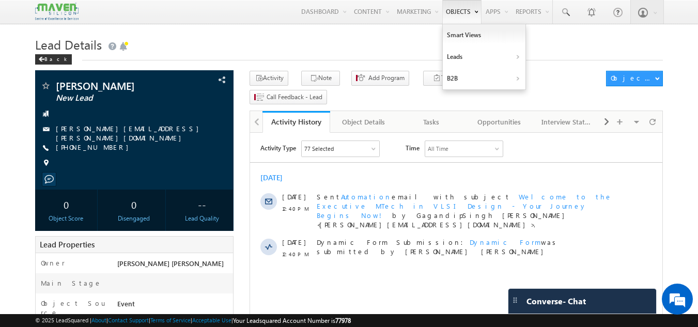
drag, startPoint x: 1056, startPoint y: 0, endPoint x: 455, endPoint y: 13, distance: 600.2
click at [455, 13] on link "Objects" at bounding box center [461, 12] width 39 height 24
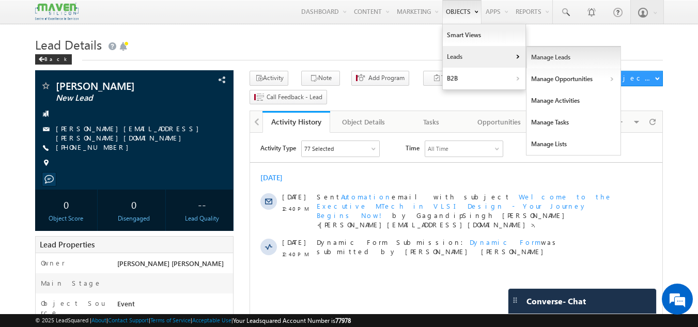
click at [562, 59] on link "Manage Leads" at bounding box center [573, 57] width 95 height 22
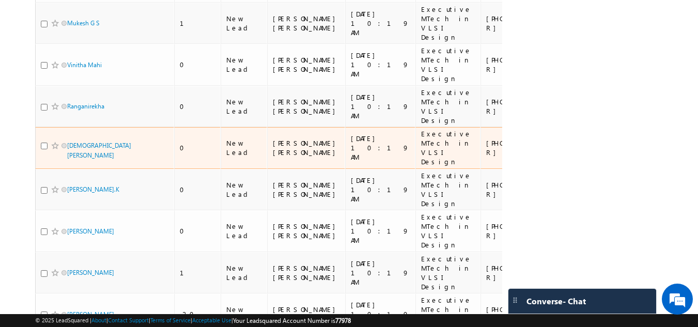
scroll to position [1502, 0]
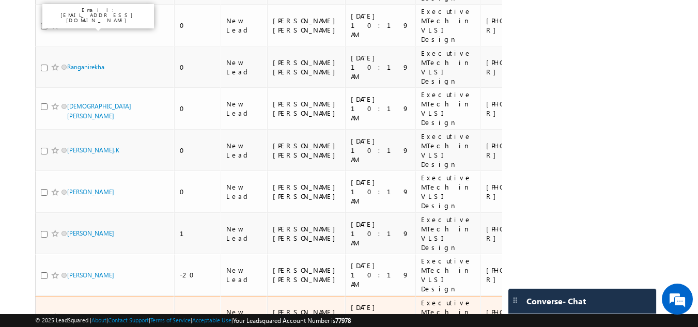
click at [84, 312] on link "Gdayana Reddy" at bounding box center [90, 316] width 47 height 8
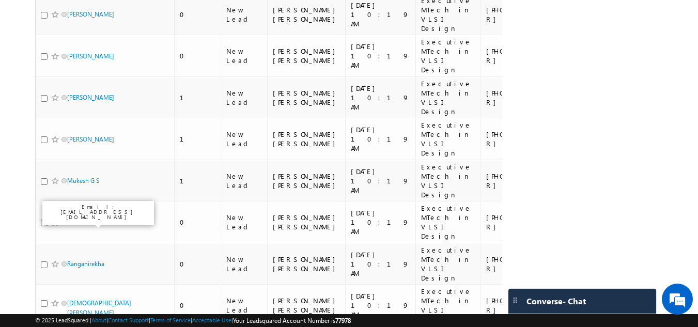
scroll to position [1302, 0]
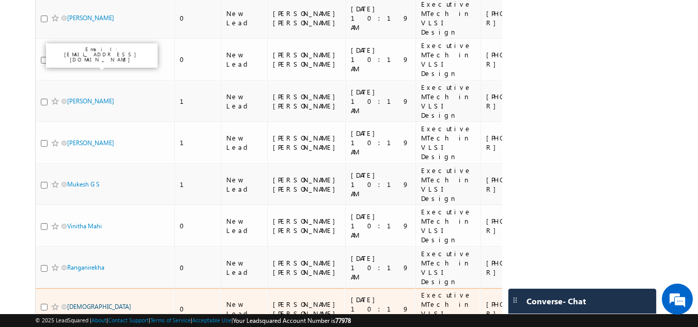
click at [82, 303] on link "Brahm Dev Tiwari" at bounding box center [99, 312] width 64 height 18
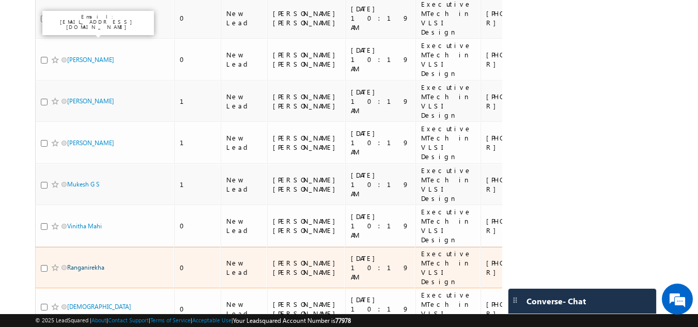
click at [84, 263] on link "Ranganirekha" at bounding box center [85, 267] width 37 height 8
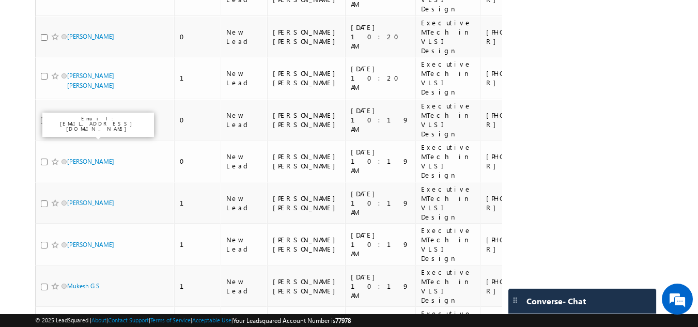
scroll to position [1199, 0]
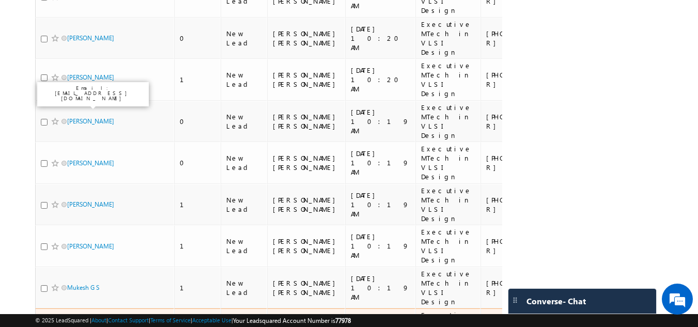
click at [85, 325] on link "Vinitha Mahi" at bounding box center [84, 329] width 35 height 8
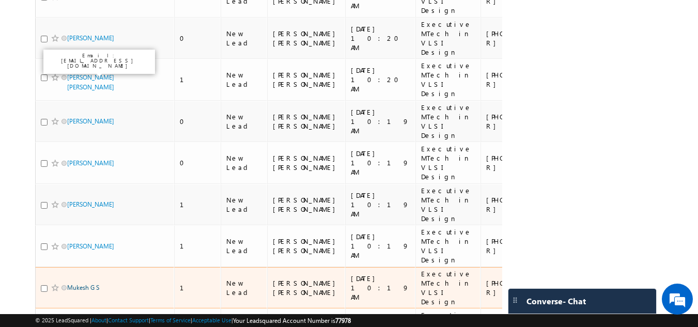
click at [93, 284] on link "Mukesh G S" at bounding box center [83, 288] width 32 height 8
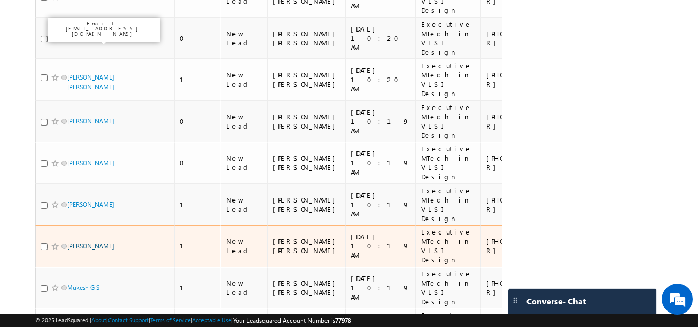
click at [95, 242] on link "Anand Ravi Badagi" at bounding box center [90, 246] width 47 height 8
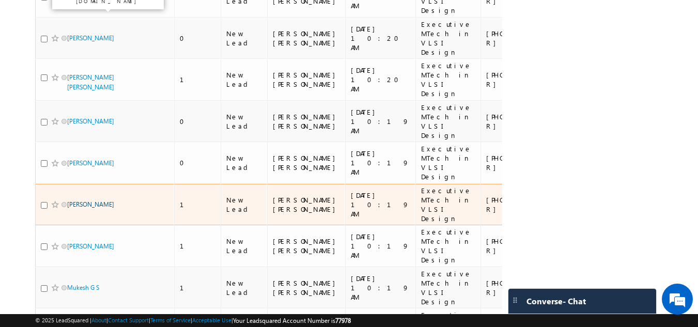
click at [87, 200] on link "Mohammed Zaid" at bounding box center [90, 204] width 47 height 8
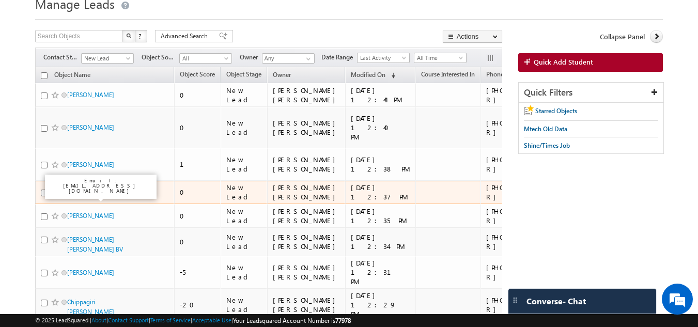
scroll to position [0, 0]
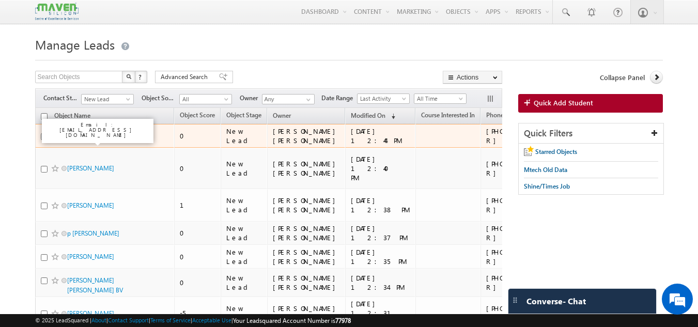
click at [84, 138] on link "Gaurav Goel" at bounding box center [90, 136] width 47 height 8
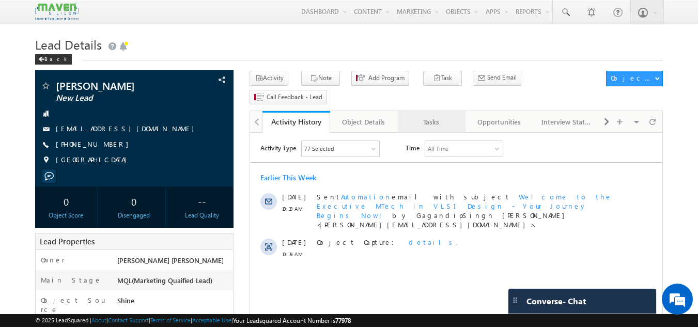
click at [432, 116] on div "Tasks" at bounding box center [431, 122] width 50 height 12
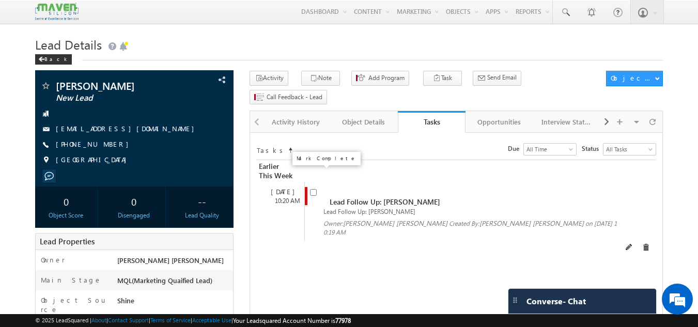
click at [313, 189] on input "checkbox" at bounding box center [313, 192] width 7 height 7
checkbox input "false"
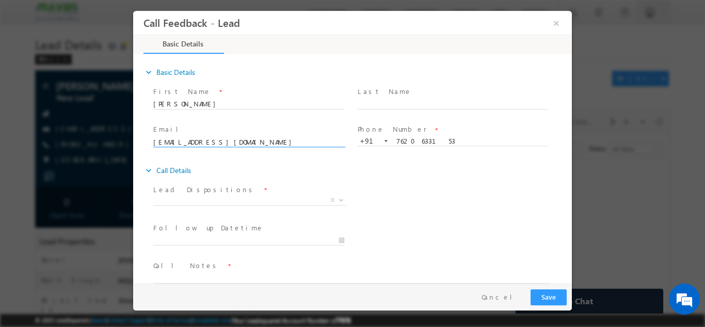
scroll to position [17, 0]
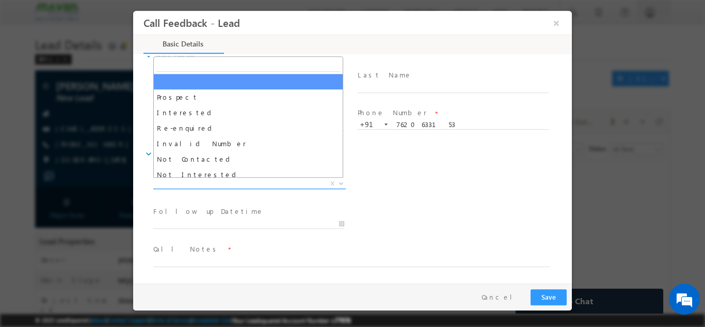
click at [233, 182] on span "X" at bounding box center [249, 183] width 193 height 10
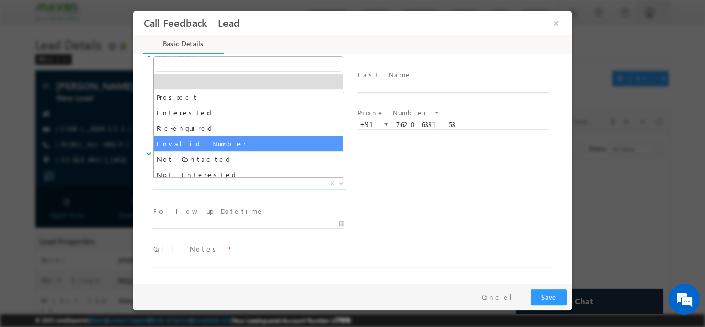
select select "Invalid Number"
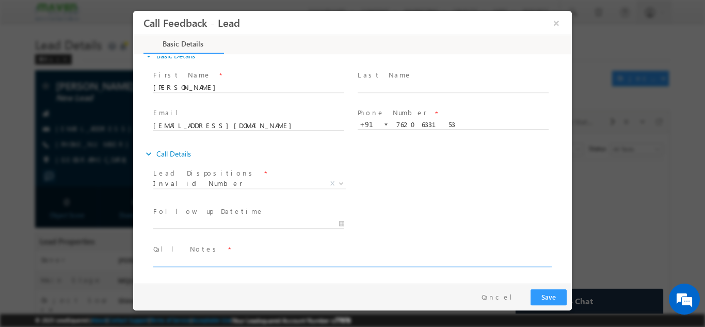
click at [210, 264] on textarea at bounding box center [351, 261] width 397 height 12
type textarea "e"
type textarea "wrong number"
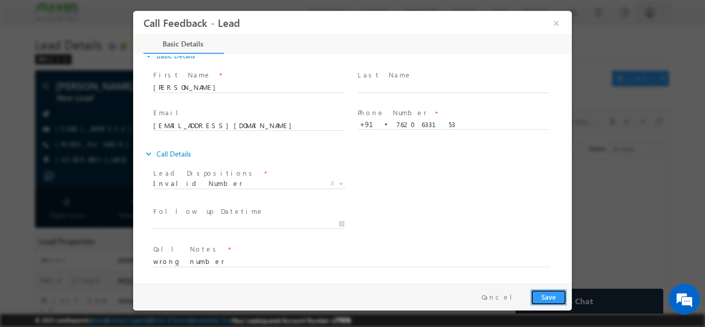
click at [552, 296] on button "Save" at bounding box center [549, 297] width 36 height 16
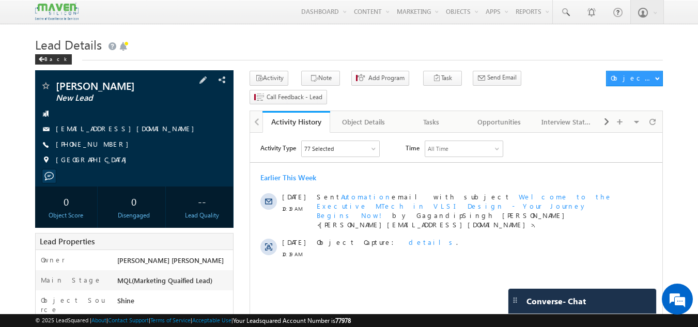
click at [136, 84] on span "[PERSON_NAME]" at bounding box center [117, 86] width 122 height 10
click at [431, 116] on div "Tasks" at bounding box center [431, 122] width 50 height 12
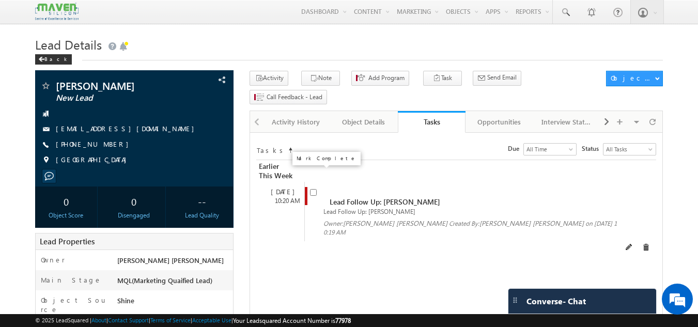
click at [313, 189] on input "checkbox" at bounding box center [313, 192] width 7 height 7
checkbox input "false"
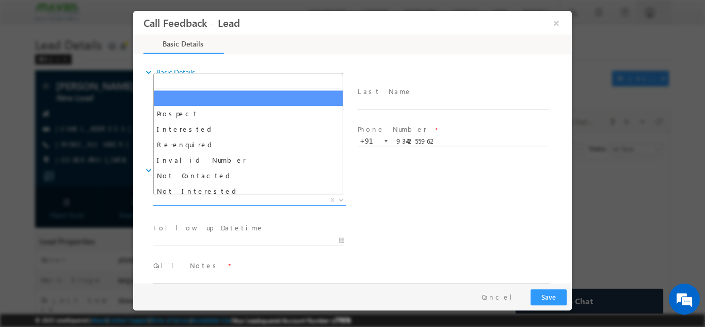
click at [273, 200] on span "X" at bounding box center [249, 200] width 193 height 10
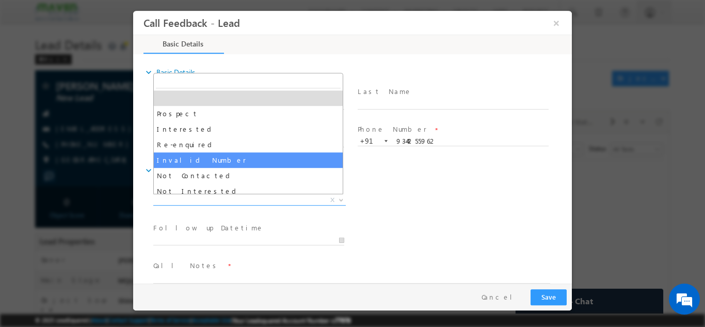
select select "Invalid Number"
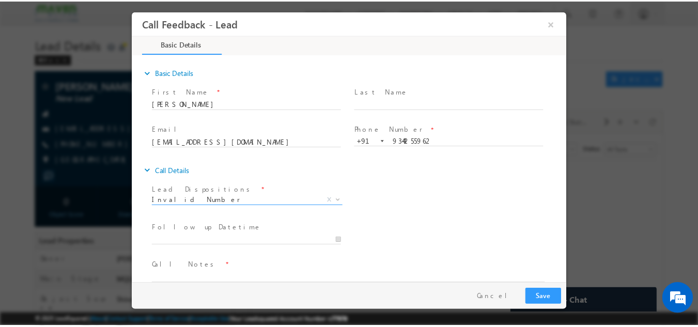
scroll to position [17, 0]
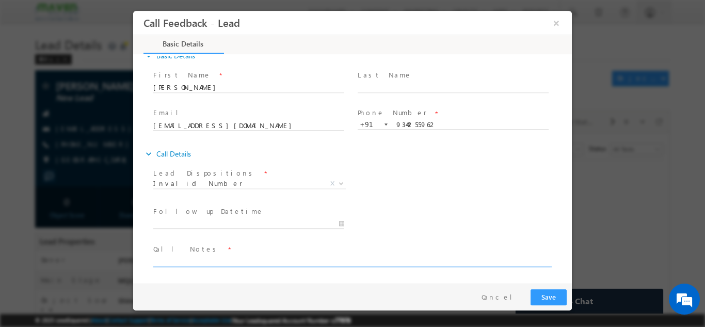
click at [245, 264] on textarea at bounding box center [351, 261] width 397 height 12
type textarea "wrong number"
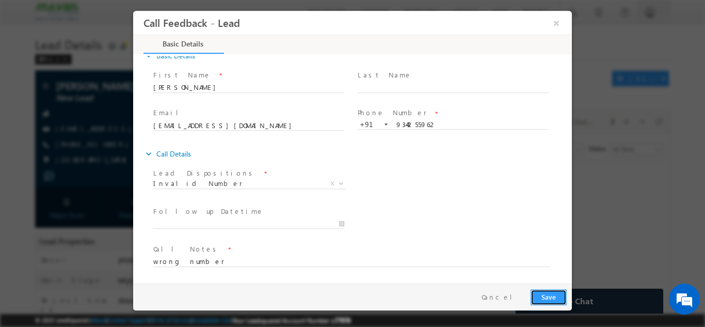
click at [546, 302] on button "Save" at bounding box center [549, 297] width 36 height 16
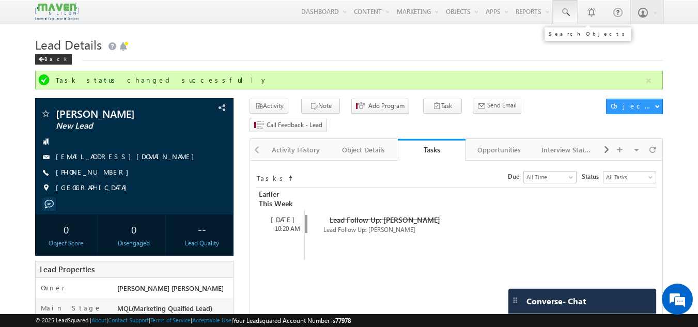
click at [561, 9] on span at bounding box center [565, 12] width 10 height 10
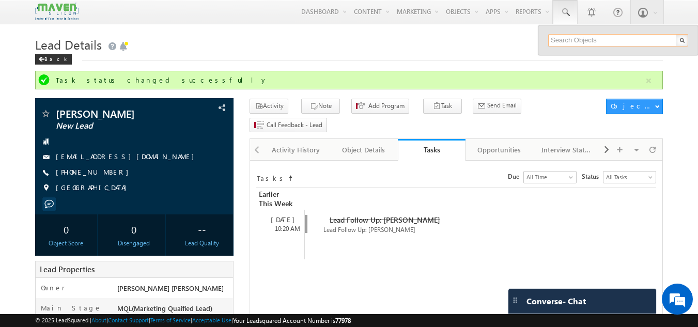
click at [565, 42] on input "text" at bounding box center [618, 40] width 140 height 12
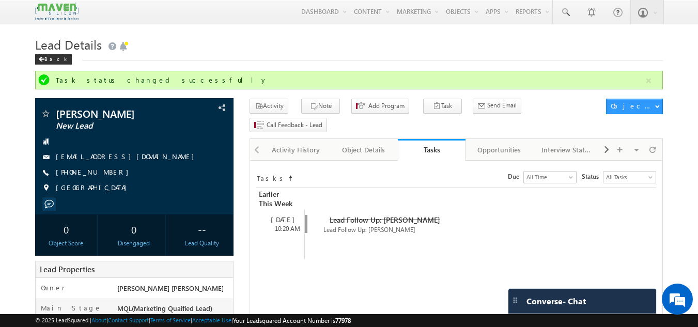
click at [573, 66] on div "Lead Details Back" at bounding box center [349, 52] width 628 height 37
click at [565, 13] on span at bounding box center [565, 12] width 10 height 10
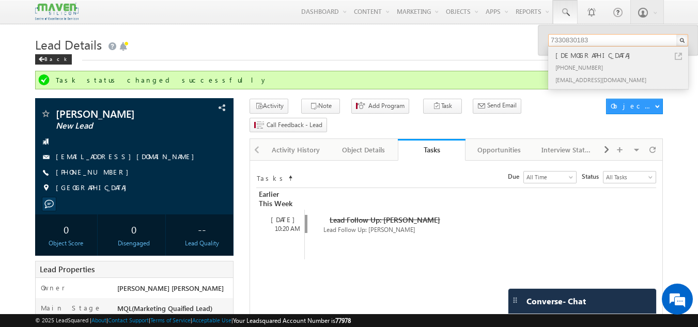
type input "7330830183"
click at [606, 59] on div "Vishnu" at bounding box center [622, 55] width 138 height 11
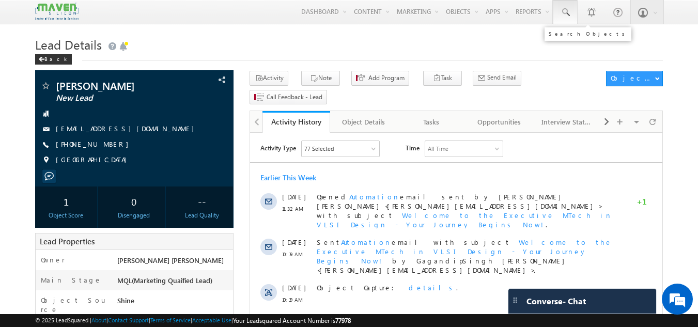
click at [566, 15] on span at bounding box center [565, 12] width 10 height 10
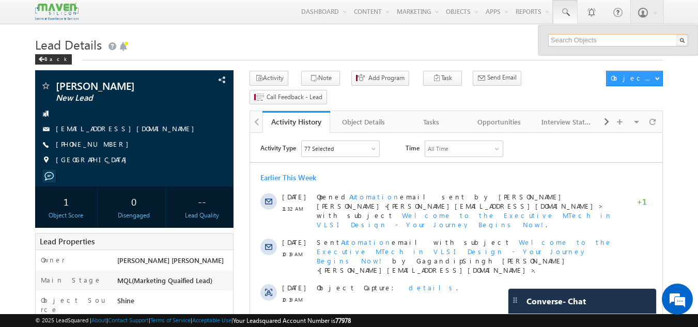
click at [563, 39] on input "text" at bounding box center [618, 40] width 140 height 12
paste input "-9535792270"
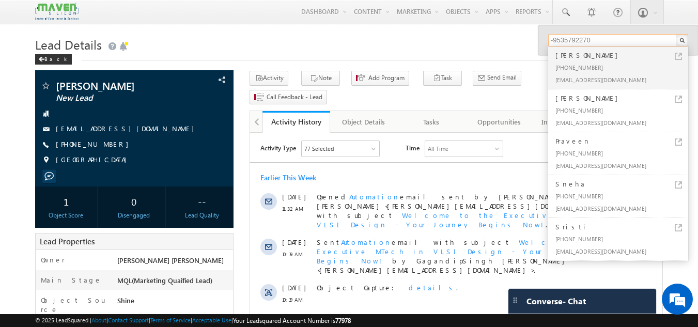
click at [553, 39] on input "-9535792270" at bounding box center [618, 40] width 140 height 12
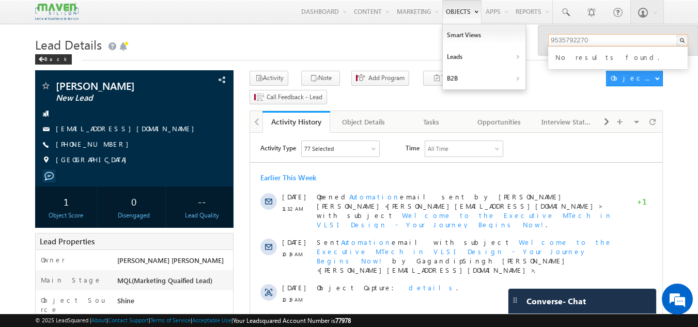
type input "9535792270"
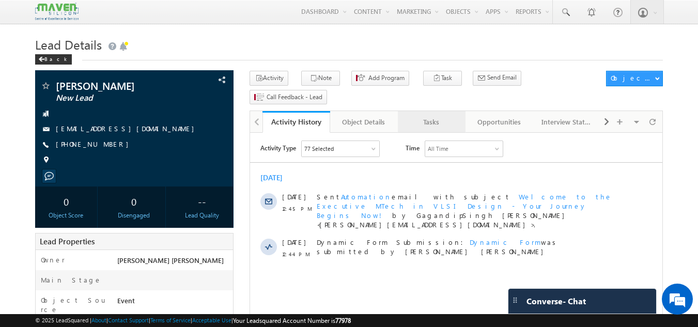
click at [425, 116] on div "Tasks" at bounding box center [431, 122] width 50 height 12
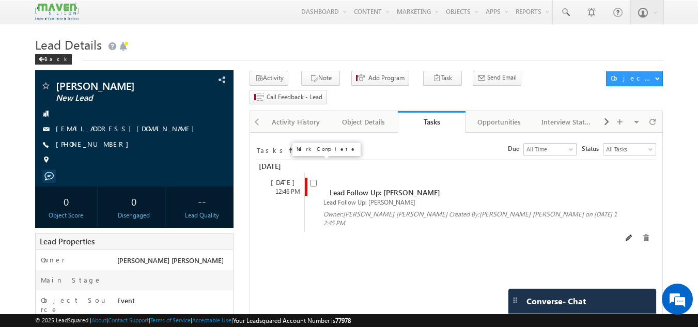
click at [313, 180] on input "checkbox" at bounding box center [313, 183] width 7 height 7
checkbox input "false"
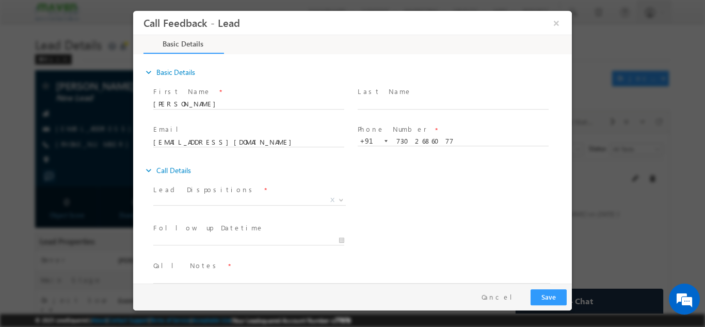
scroll to position [17, 0]
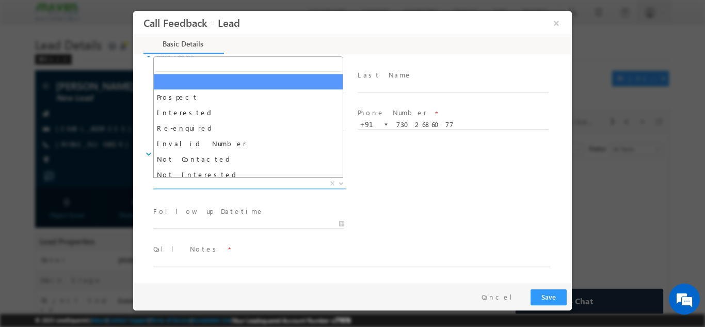
click at [271, 187] on span "X" at bounding box center [249, 183] width 193 height 10
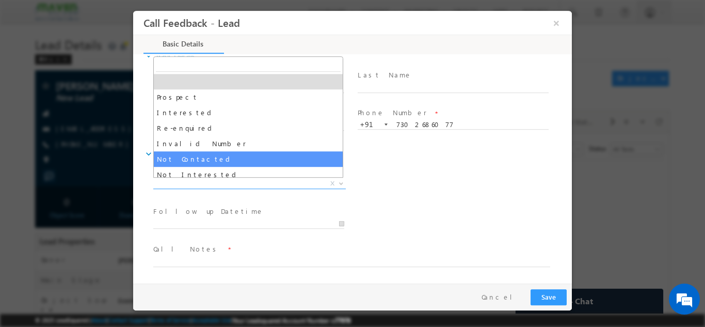
select select "Not Contacted"
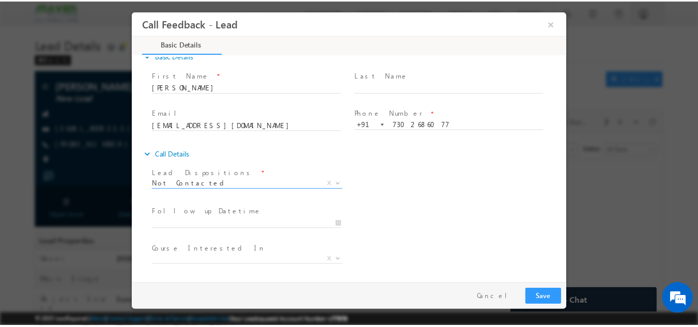
scroll to position [55, 0]
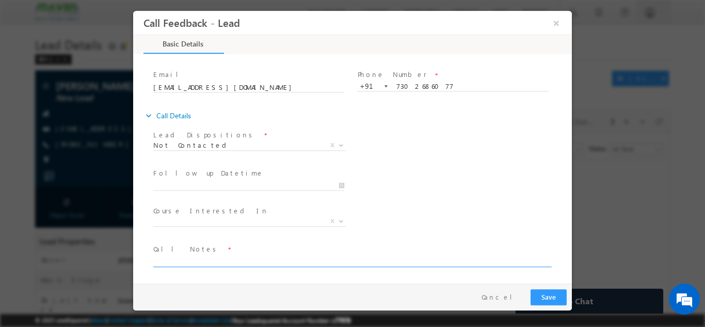
click at [208, 262] on textarea at bounding box center [351, 261] width 397 height 12
type textarea "dnp"
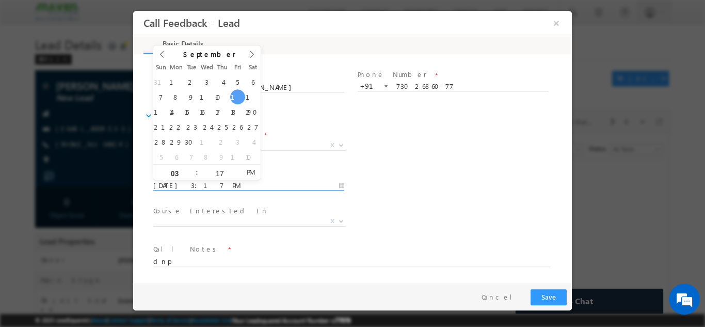
click at [226, 185] on input "12/09/2025 3:17 PM" at bounding box center [248, 185] width 191 height 10
type input "13/09/2025 3:17 PM"
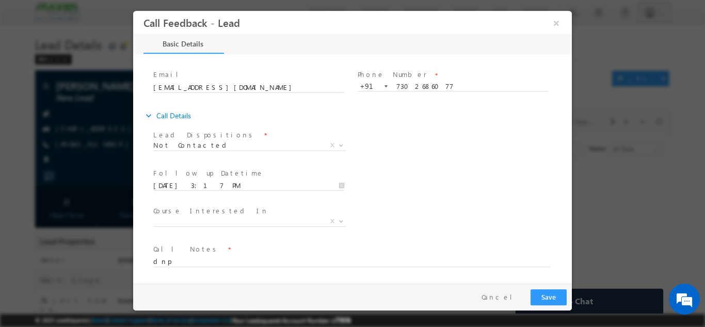
click at [437, 147] on div "Lead Dispositions * Prospect Interested Re-enquired Invalid Number Not Contacte…" at bounding box center [361, 146] width 421 height 38
click at [552, 302] on button "Save" at bounding box center [549, 297] width 36 height 16
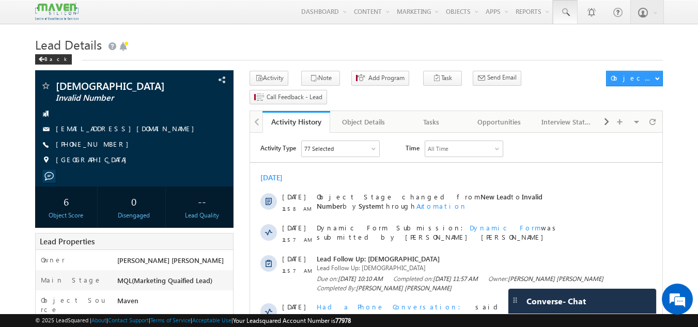
click at [567, 5] on link at bounding box center [565, 12] width 25 height 24
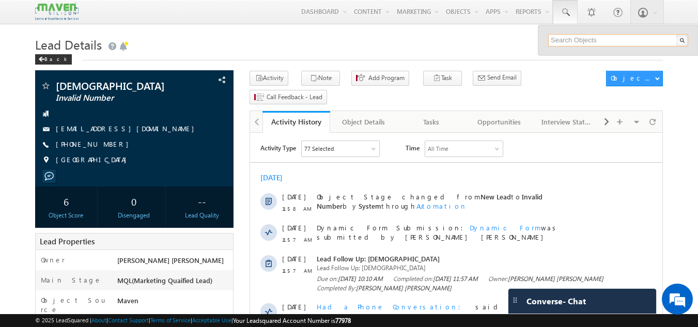
click at [560, 38] on input "text" at bounding box center [618, 40] width 140 height 12
type input "9535792270"
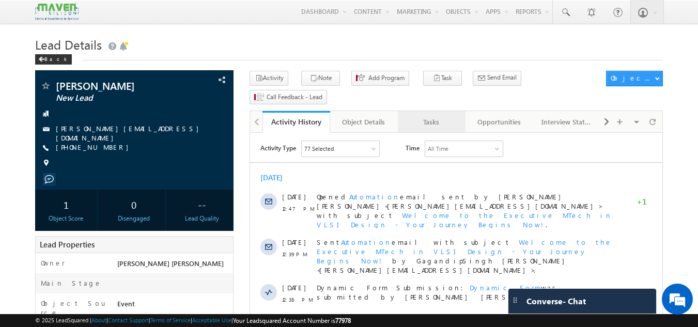
click at [441, 116] on div "Tasks" at bounding box center [431, 122] width 50 height 12
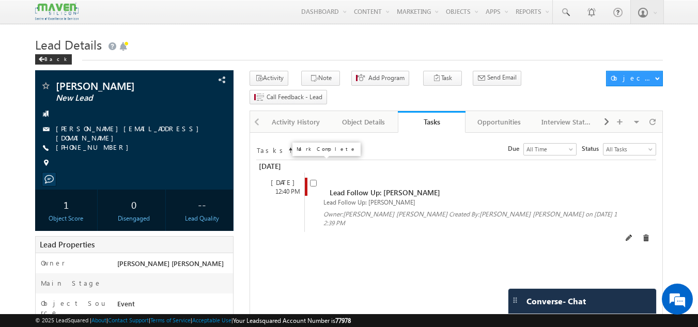
click at [313, 180] on input "checkbox" at bounding box center [313, 183] width 7 height 7
checkbox input "false"
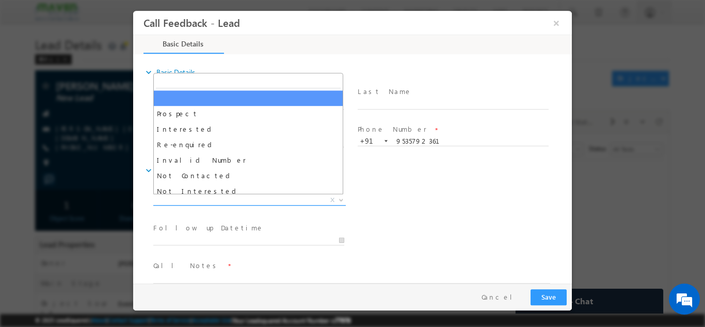
click at [298, 201] on span "X" at bounding box center [249, 200] width 193 height 10
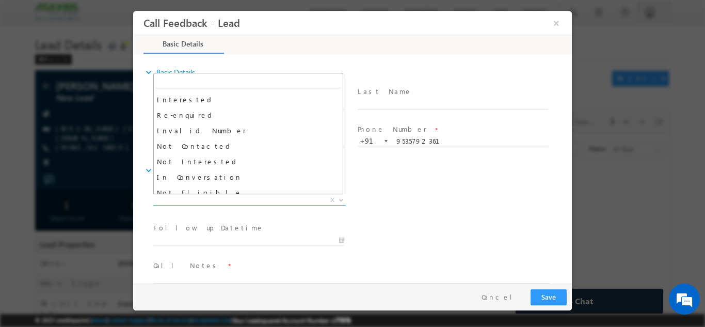
scroll to position [13, 0]
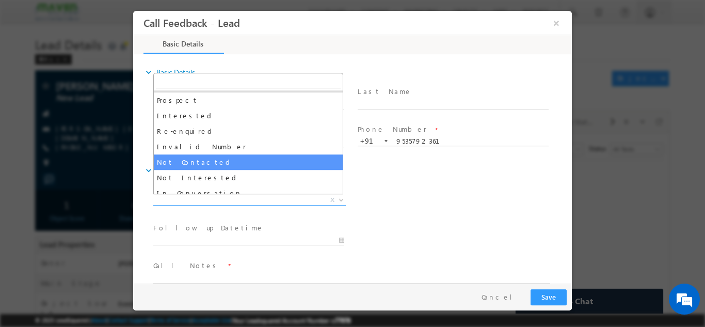
select select "Not Contacted"
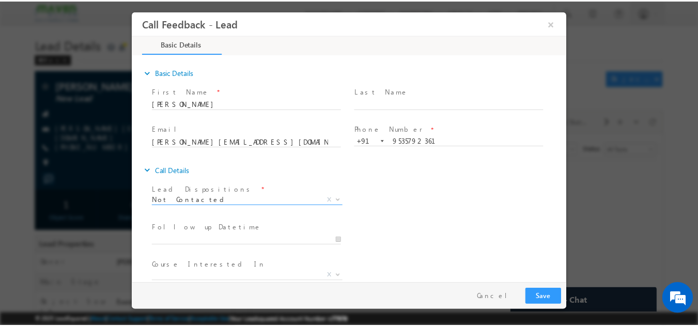
scroll to position [55, 0]
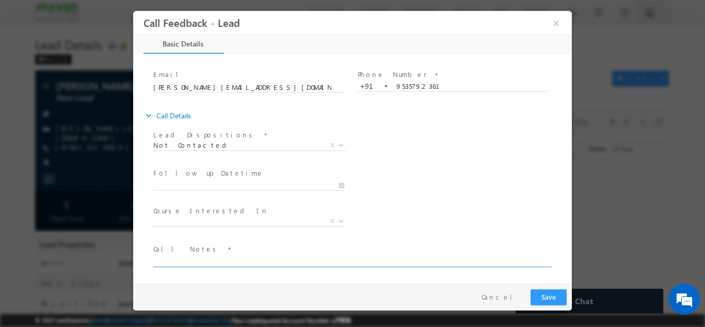
click at [236, 263] on textarea at bounding box center [351, 261] width 397 height 12
type textarea "dnp"
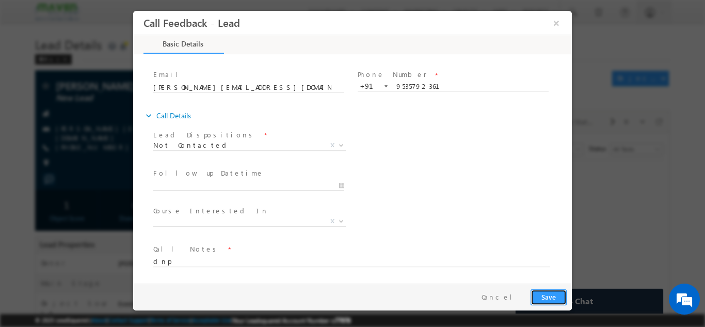
click at [564, 292] on button "Save" at bounding box center [549, 297] width 36 height 16
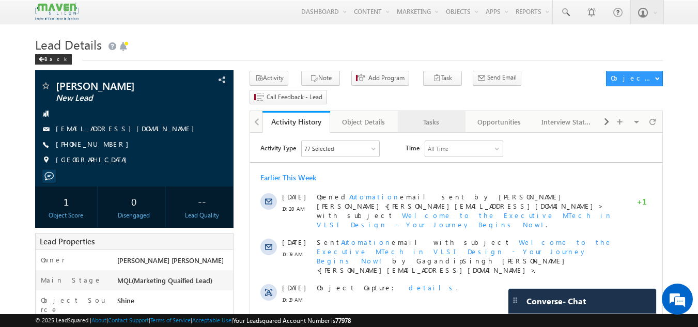
click at [422, 111] on link "Tasks" at bounding box center [432, 122] width 68 height 22
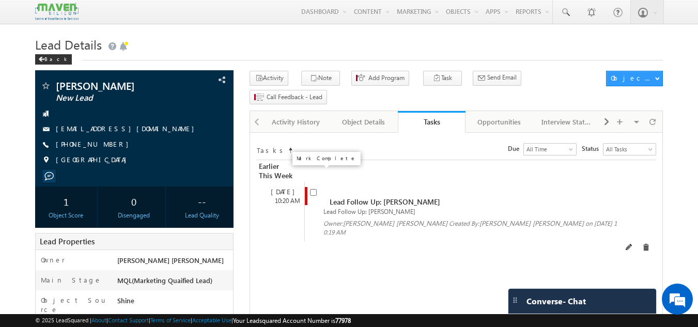
drag, startPoint x: 313, startPoint y: 179, endPoint x: 314, endPoint y: 171, distance: 7.8
click at [314, 187] on span at bounding box center [315, 196] width 11 height 19
click at [314, 189] on input "checkbox" at bounding box center [313, 192] width 7 height 7
checkbox input "false"
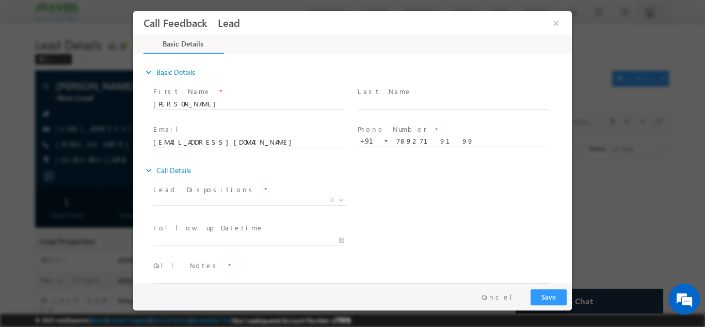
scroll to position [17, 0]
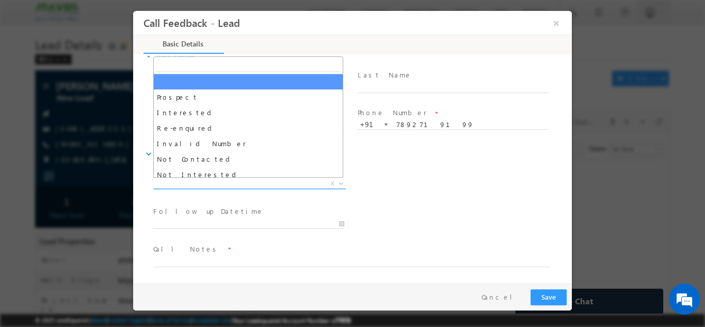
click at [267, 186] on span "X" at bounding box center [249, 183] width 193 height 10
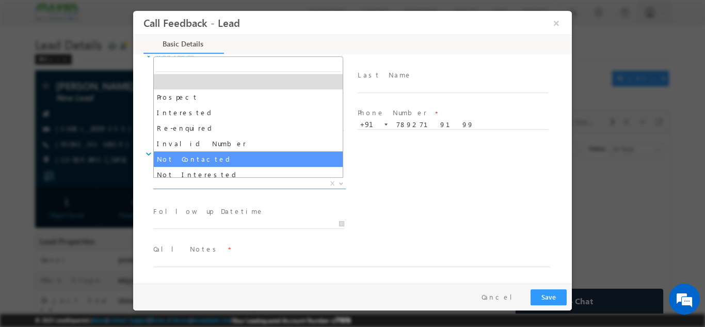
select select "Not Contacted"
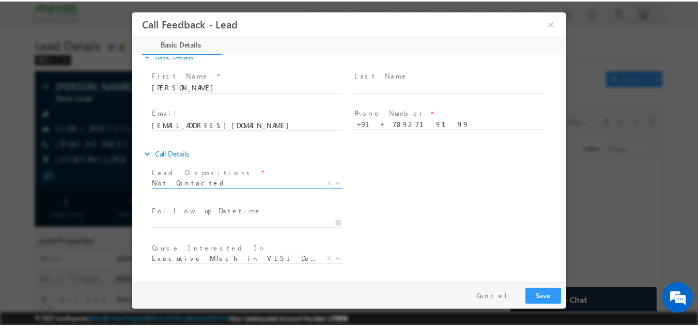
scroll to position [55, 0]
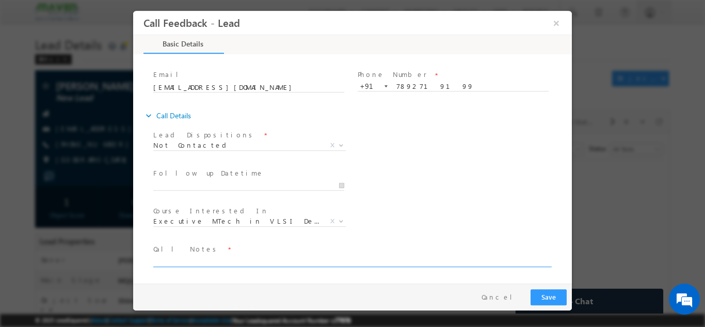
click at [231, 257] on textarea at bounding box center [351, 261] width 397 height 12
type textarea "swo"
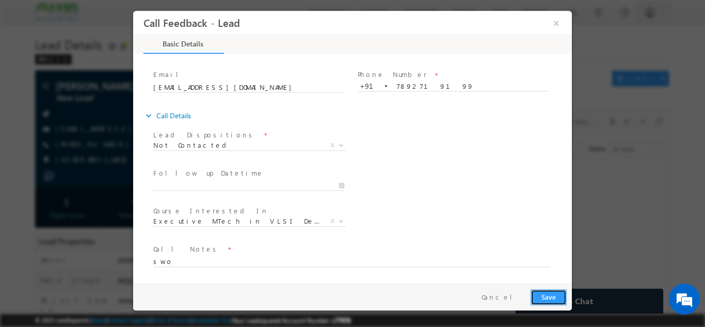
click at [552, 290] on button "Save" at bounding box center [549, 297] width 36 height 16
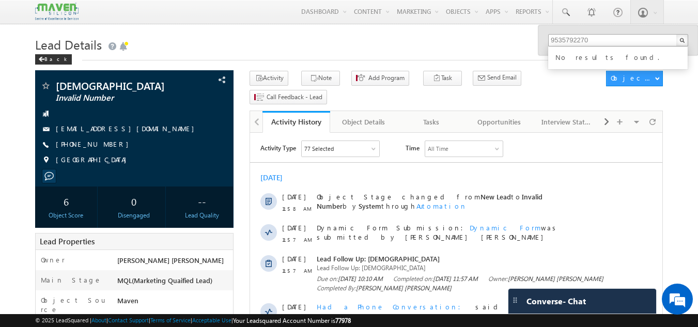
click at [632, 44] on input "9535792270" at bounding box center [618, 40] width 140 height 12
type input "9"
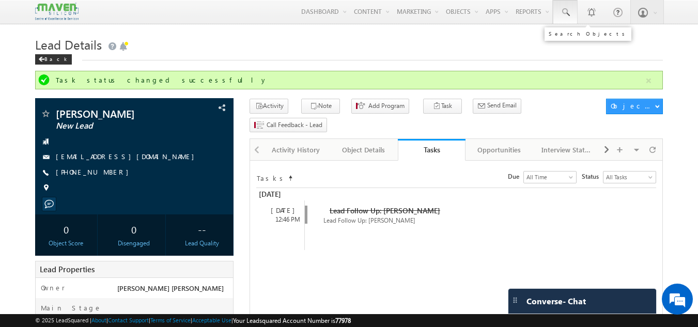
click at [573, 10] on link at bounding box center [565, 12] width 25 height 24
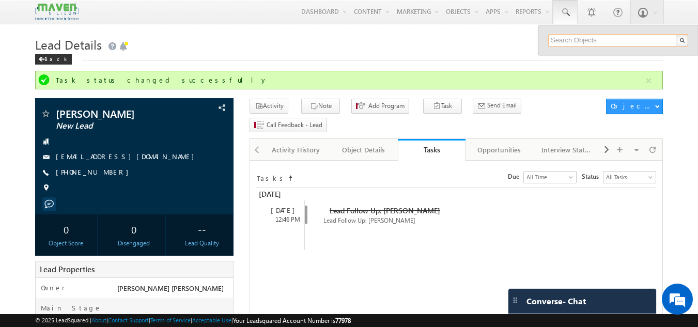
click at [557, 41] on input "text" at bounding box center [618, 40] width 140 height 12
click at [561, 41] on input "text" at bounding box center [618, 40] width 140 height 12
click at [585, 40] on input "text" at bounding box center [618, 40] width 140 height 12
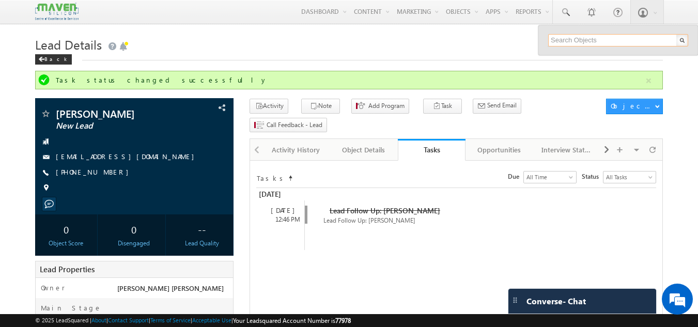
click at [561, 43] on input "text" at bounding box center [618, 40] width 140 height 12
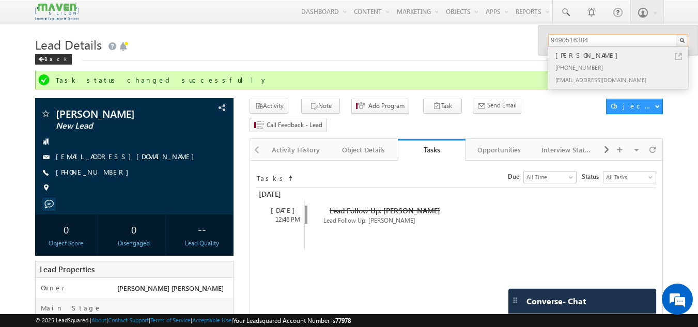
type input "9490516384"
click at [588, 67] on div "+91-9490516384" at bounding box center [622, 67] width 138 height 12
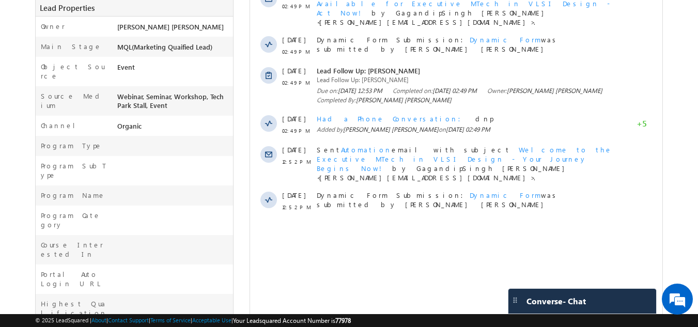
scroll to position [234, 0]
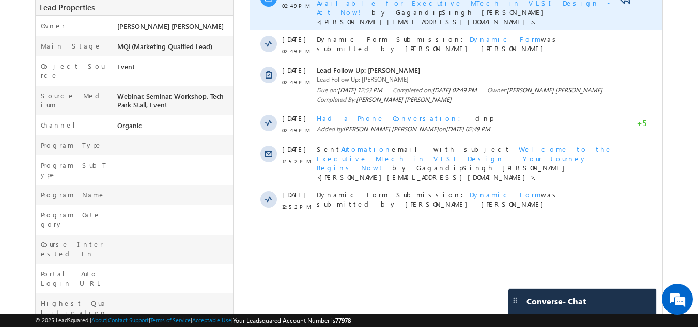
drag, startPoint x: 616, startPoint y: 12, endPoint x: 401, endPoint y: 2, distance: 215.6
click at [401, 0] on div "[DATE] [DATE] 02:49 PM Object Stage changed from New Lead to Not Contacted by S…" at bounding box center [456, 75] width 412 height 282
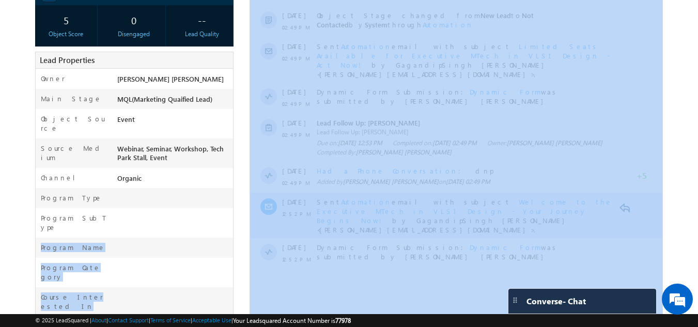
drag, startPoint x: 423, startPoint y: 164, endPoint x: 305, endPoint y: 200, distance: 123.2
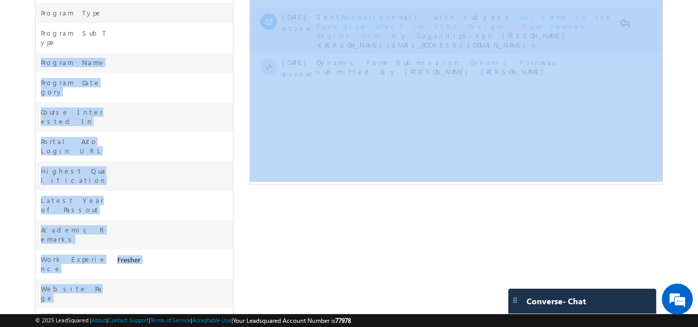
scroll to position [0, 0]
drag, startPoint x: 55, startPoint y: 248, endPoint x: 184, endPoint y: 163, distance: 154.3
click at [184, 225] on div at bounding box center [174, 232] width 119 height 14
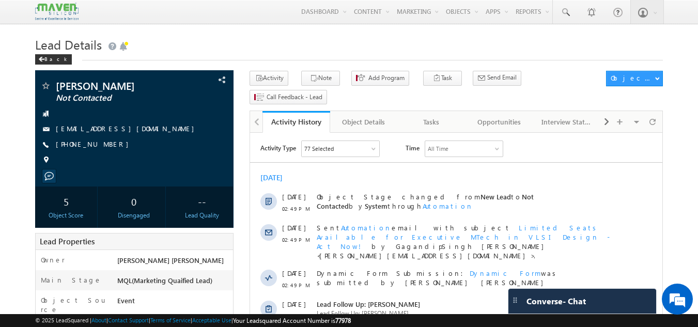
click at [424, 179] on div "[DATE]" at bounding box center [456, 177] width 412 height 9
click at [436, 116] on div "Tasks" at bounding box center [431, 122] width 50 height 12
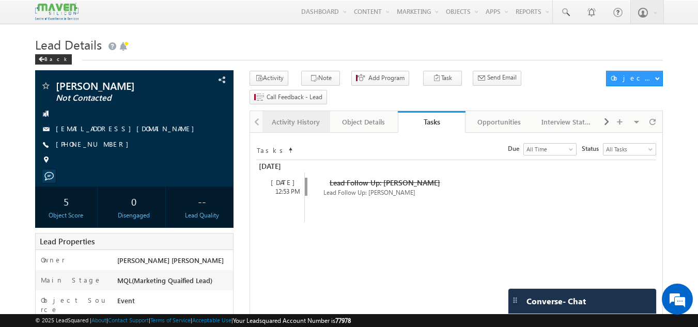
click at [298, 114] on link "Activity History" at bounding box center [296, 122] width 68 height 22
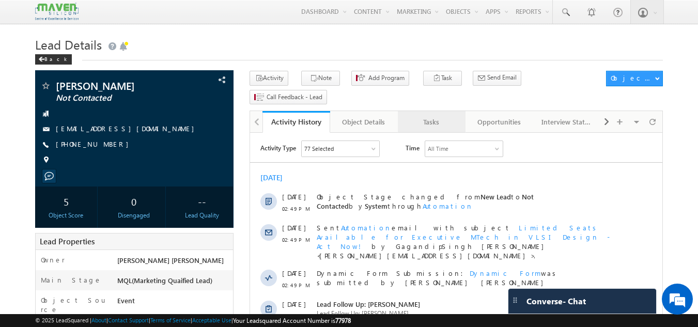
click at [435, 116] on div "Tasks" at bounding box center [431, 122] width 50 height 12
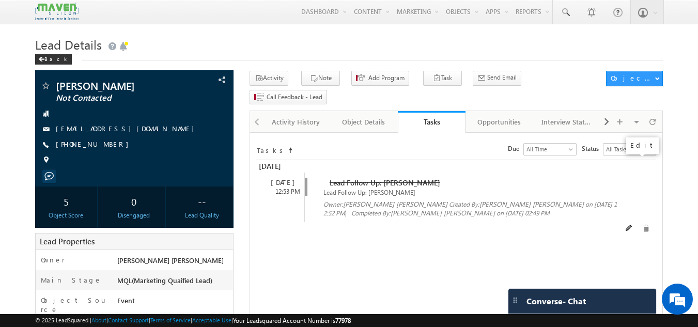
click at [633, 225] on span at bounding box center [628, 228] width 7 height 7
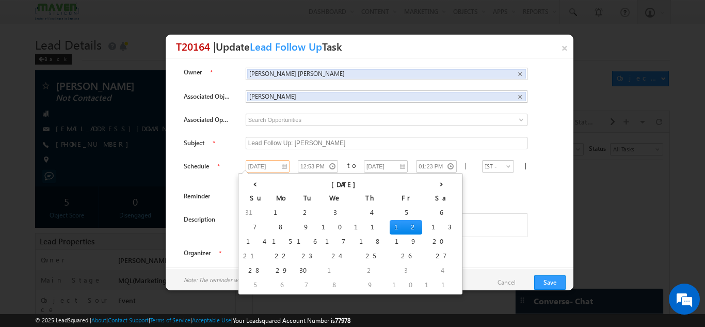
click at [267, 168] on input "12/09/2025" at bounding box center [268, 166] width 44 height 12
click at [422, 225] on td "13" at bounding box center [441, 227] width 38 height 14
type input "13/09/2025"
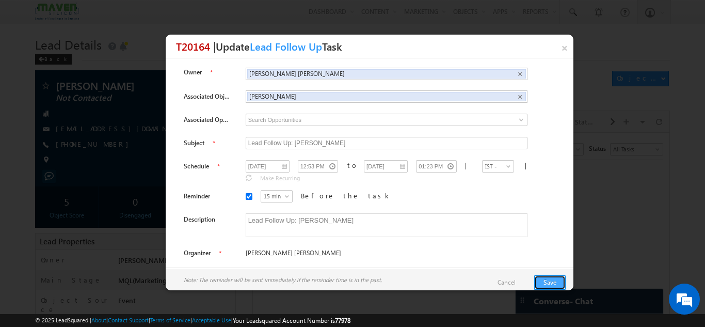
click at [554, 276] on button "Save" at bounding box center [550, 282] width 32 height 14
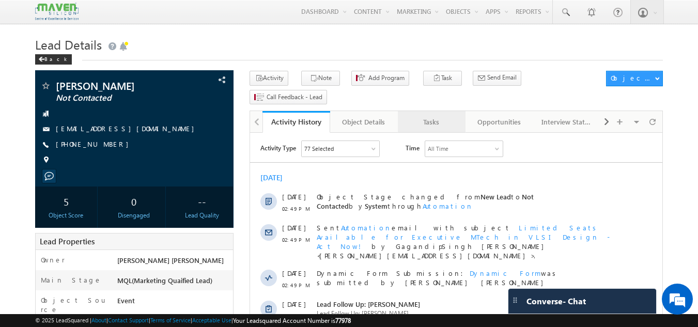
click at [426, 116] on div "Tasks" at bounding box center [431, 122] width 50 height 12
click at [430, 116] on div "Tasks" at bounding box center [431, 122] width 50 height 12
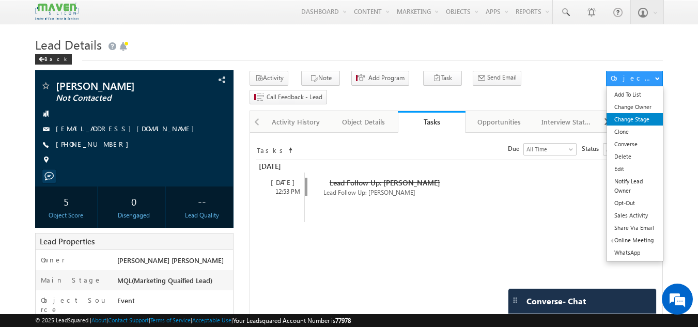
click at [625, 118] on link "Change Stage" at bounding box center [634, 119] width 56 height 12
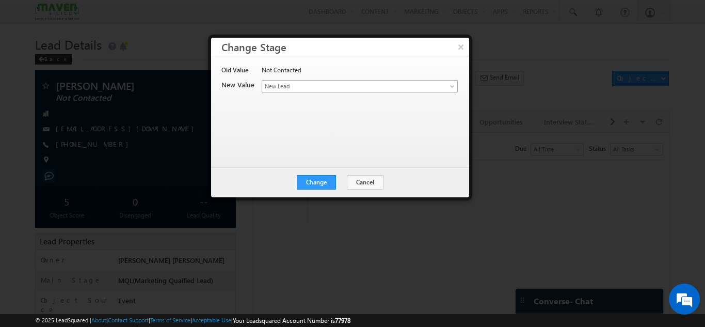
click at [302, 90] on span "New Lead" at bounding box center [342, 86] width 161 height 9
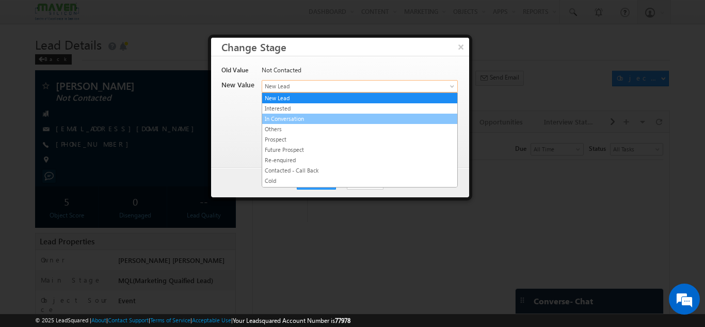
click at [297, 116] on link "In Conversation" at bounding box center [359, 118] width 195 height 9
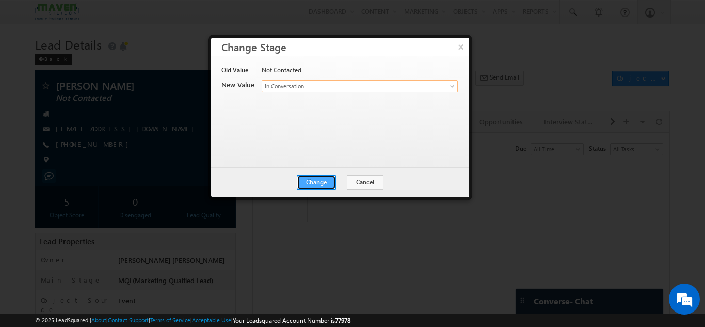
click at [314, 178] on button "Change" at bounding box center [316, 182] width 39 height 14
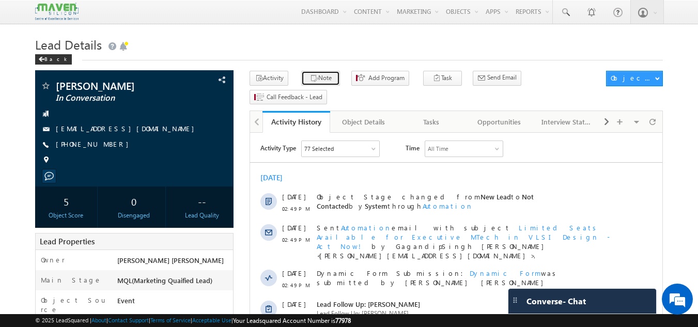
click at [315, 82] on button "Note" at bounding box center [320, 78] width 39 height 15
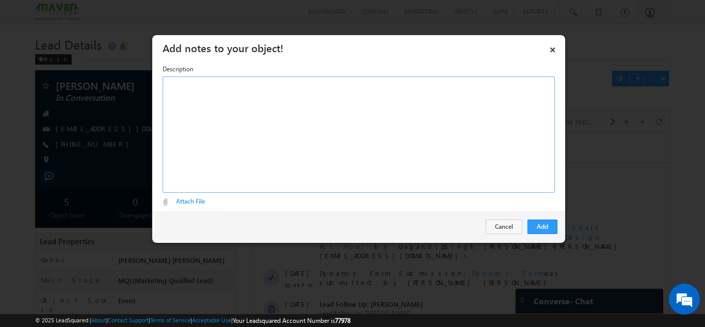
click at [285, 138] on div "Rich Text Editor, Description-inline-editor-div" at bounding box center [359, 134] width 392 height 116
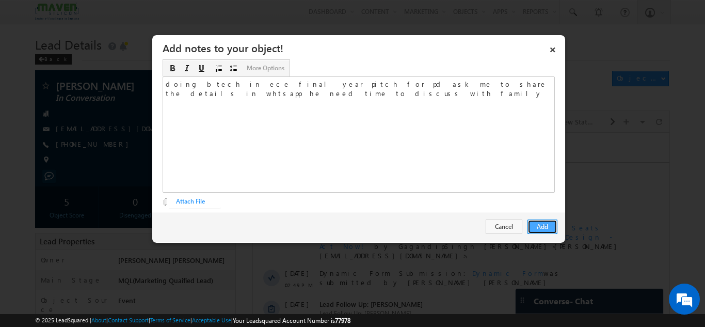
click at [549, 228] on button "Add" at bounding box center [543, 226] width 30 height 14
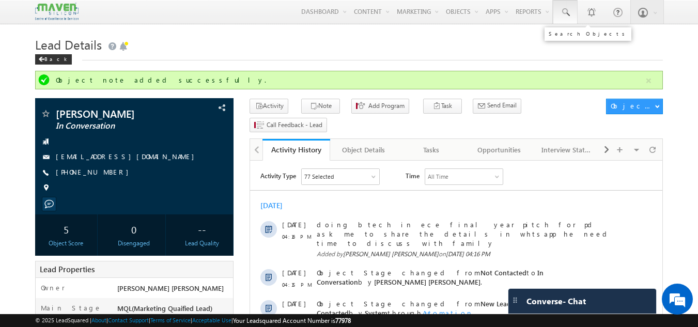
click at [563, 11] on span at bounding box center [565, 12] width 10 height 10
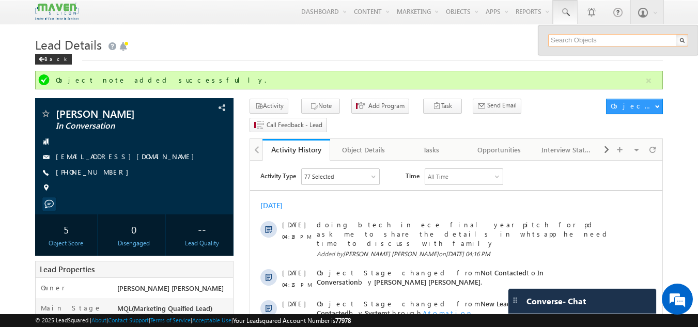
click at [563, 39] on input "text" at bounding box center [618, 40] width 140 height 12
type input "7619140347"
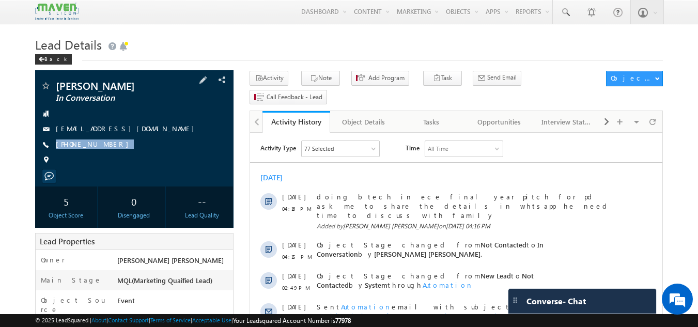
drag, startPoint x: 112, startPoint y: 143, endPoint x: 101, endPoint y: 152, distance: 14.3
click at [101, 152] on div "[PERSON_NAME] In Conversation [EMAIL_ADDRESS][DOMAIN_NAME] [PHONE_NUMBER]" at bounding box center [134, 126] width 188 height 90
copy div "[PHONE_NUMBER]"
click at [449, 116] on div "Tasks" at bounding box center [431, 122] width 50 height 12
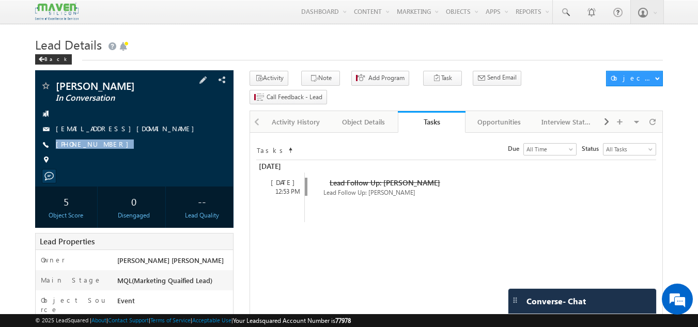
copy div "[PHONE_NUMBER]"
